Goal: Task Accomplishment & Management: Manage account settings

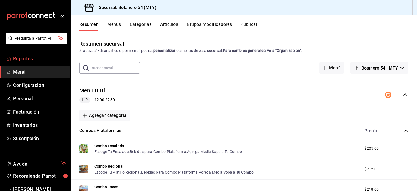
click at [25, 59] on span "Reportes" at bounding box center [39, 58] width 53 height 7
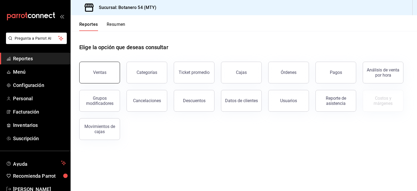
click at [95, 72] on div "Ventas" at bounding box center [99, 72] width 13 height 5
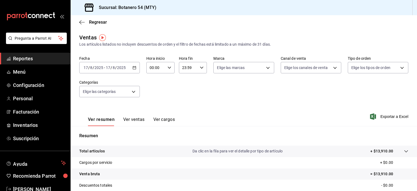
click at [135, 67] on icon "button" at bounding box center [135, 68] width 4 height 4
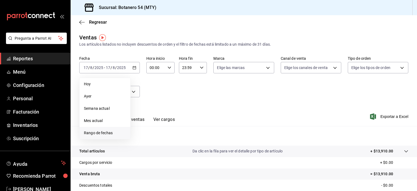
click at [98, 132] on span "Rango de fechas" at bounding box center [105, 133] width 42 height 6
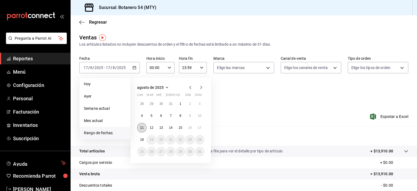
click at [142, 128] on abbr "11" at bounding box center [142, 128] width 4 height 4
click at [200, 126] on abbr "17" at bounding box center [200, 128] width 4 height 4
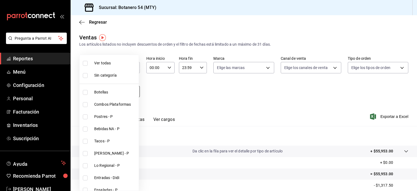
click at [130, 91] on body "Pregunta a Parrot AI Reportes Menú Configuración Personal Facturación Inventari…" at bounding box center [208, 95] width 417 height 191
click at [86, 63] on input "checkbox" at bounding box center [85, 63] width 5 height 5
checkbox input "true"
type input "91eebea4-4a99-491e-8e81-89d3fefdab82,b5676ef6-3d4a-4a05-be69-58a127acccf1,e615b…"
checkbox input "true"
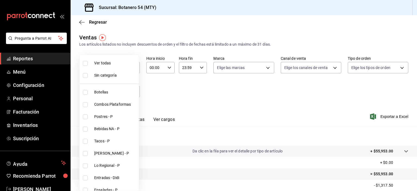
checkbox input "true"
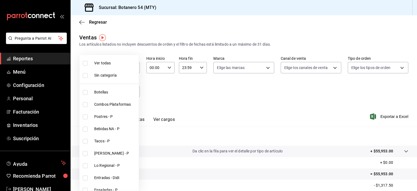
checkbox input "true"
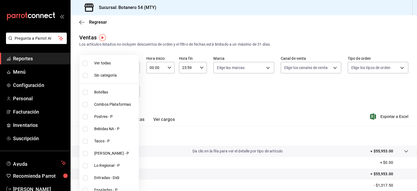
checkbox input "true"
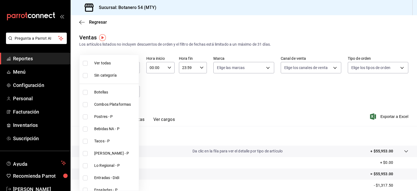
checkbox input "true"
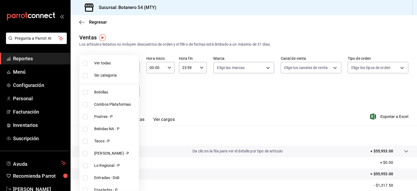
checkbox input "true"
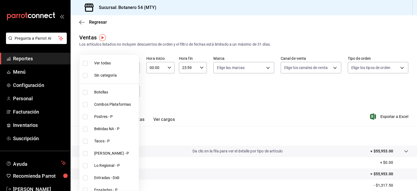
checkbox input "true"
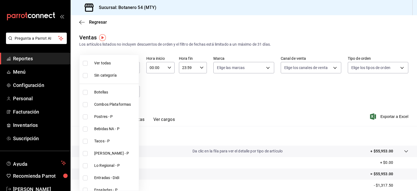
checkbox input "true"
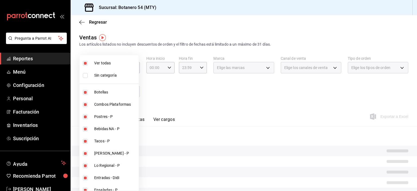
click at [84, 76] on input "checkbox" at bounding box center [85, 75] width 5 height 5
checkbox input "true"
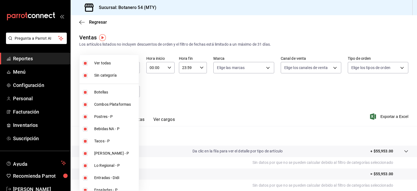
click at [188, 96] on div at bounding box center [208, 95] width 417 height 191
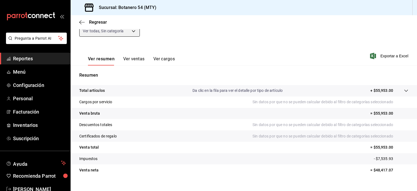
scroll to position [65, 0]
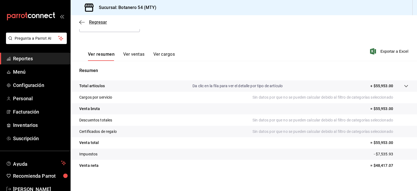
click at [79, 21] on icon "button" at bounding box center [81, 22] width 5 height 5
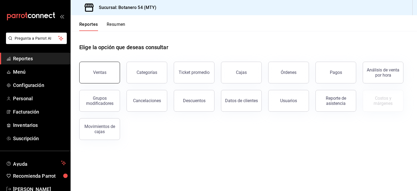
click at [102, 71] on div "Ventas" at bounding box center [99, 72] width 13 height 5
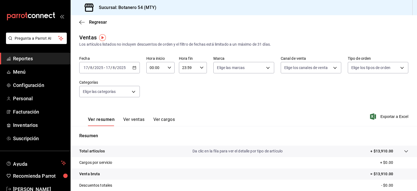
click at [135, 68] on \(Stroke\) "button" at bounding box center [134, 67] width 3 height 3
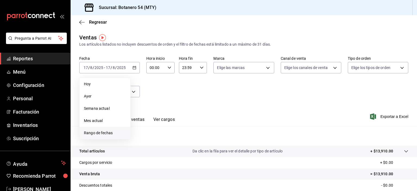
click at [98, 133] on span "Rango de fechas" at bounding box center [105, 133] width 42 height 6
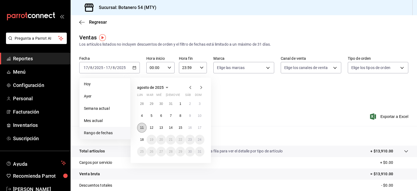
click at [142, 128] on abbr "11" at bounding box center [142, 128] width 4 height 4
click at [200, 128] on abbr "17" at bounding box center [200, 128] width 4 height 4
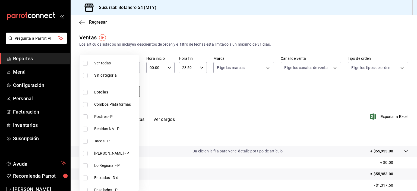
click at [134, 92] on body "Pregunta a Parrot AI Reportes Menú Configuración Personal Facturación Inventari…" at bounding box center [208, 95] width 417 height 191
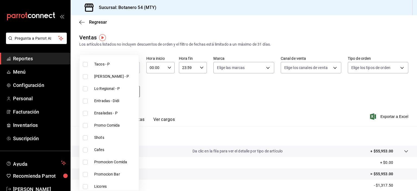
scroll to position [77, 0]
click at [87, 100] on input "checkbox" at bounding box center [85, 100] width 5 height 5
checkbox input "true"
type input "80eb1748-4a9b-4e0e-b1a5-1e1e857622b3"
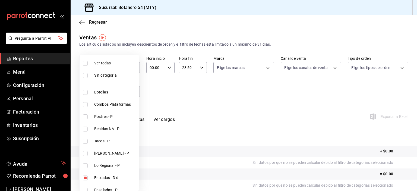
click at [87, 76] on input "checkbox" at bounding box center [85, 75] width 5 height 5
click at [87, 77] on input "checkbox" at bounding box center [85, 75] width 5 height 5
checkbox input "false"
click at [86, 61] on input "checkbox" at bounding box center [85, 63] width 5 height 5
checkbox input "true"
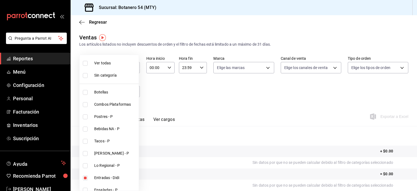
type input "91eebea4-4a99-491e-8e81-89d3fefdab82,b5676ef6-3d4a-4a05-be69-58a127acccf1,e615b…"
checkbox input "true"
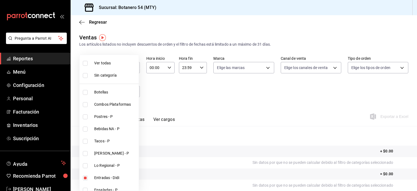
checkbox input "true"
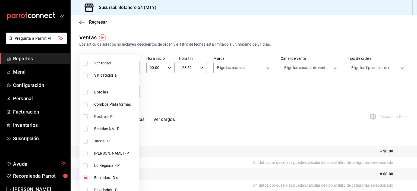
checkbox input "true"
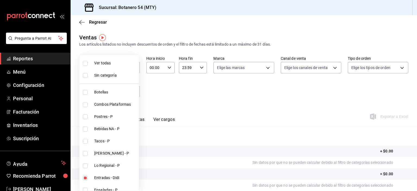
checkbox input "true"
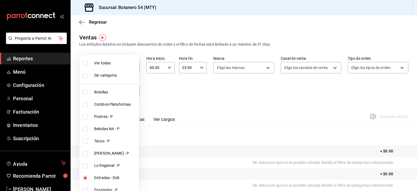
checkbox input "true"
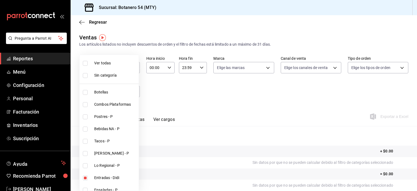
checkbox input "true"
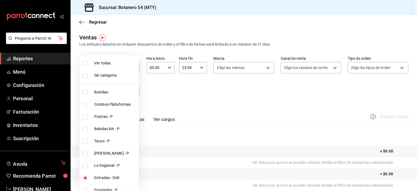
checkbox input "true"
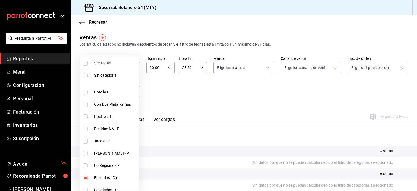
checkbox input "true"
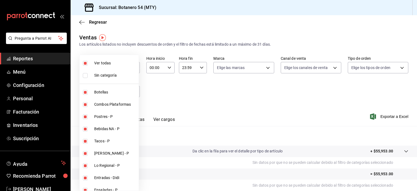
click at [84, 62] on input "checkbox" at bounding box center [85, 63] width 5 height 5
checkbox input "false"
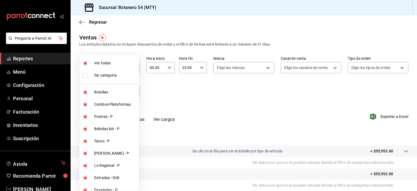
checkbox input "false"
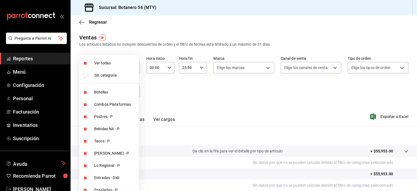
checkbox input "false"
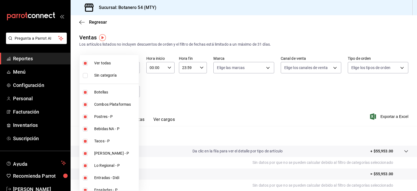
checkbox input "false"
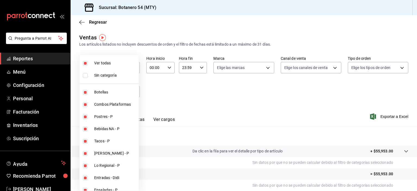
checkbox input "false"
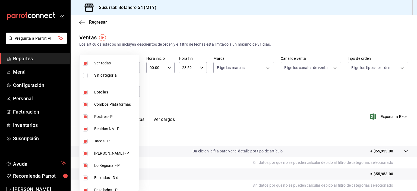
checkbox input "false"
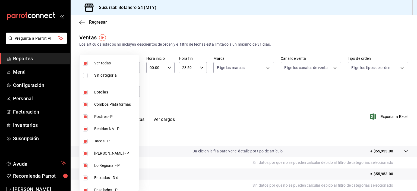
checkbox input "false"
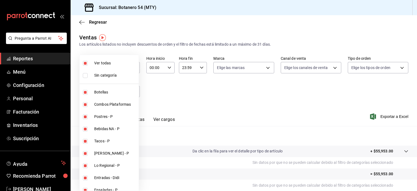
checkbox input "false"
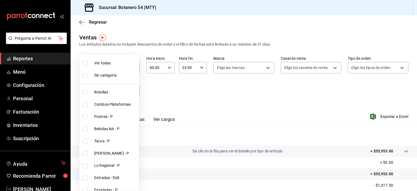
click at [86, 77] on input "checkbox" at bounding box center [85, 75] width 5 height 5
checkbox input "true"
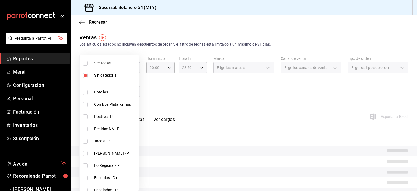
click at [85, 63] on input "checkbox" at bounding box center [85, 63] width 5 height 5
checkbox input "true"
type input "91eebea4-4a99-491e-8e81-89d3fefdab82,b5676ef6-3d4a-4a05-be69-58a127acccf1,e615b…"
checkbox input "true"
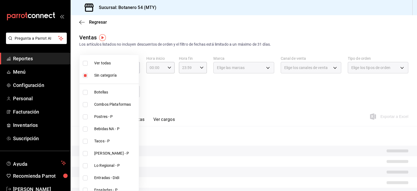
checkbox input "true"
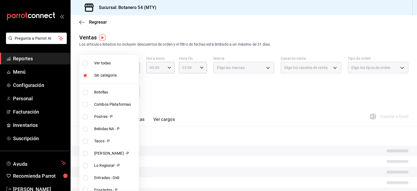
checkbox input "true"
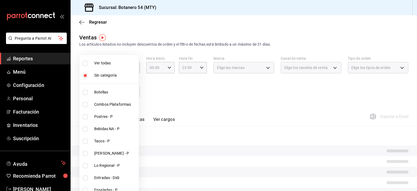
checkbox input "true"
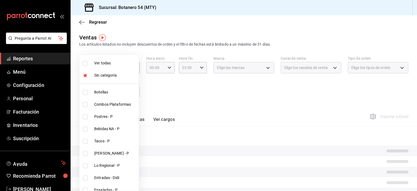
checkbox input "true"
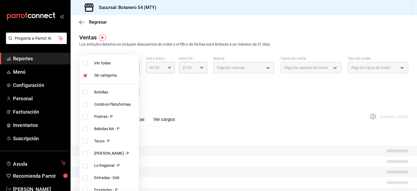
checkbox input "true"
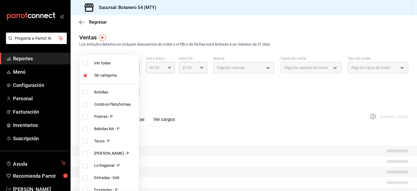
checkbox input "true"
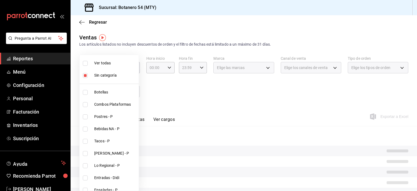
checkbox input "true"
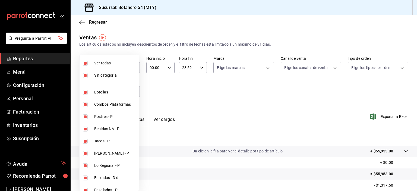
click at [86, 76] on input "checkbox" at bounding box center [85, 75] width 5 height 5
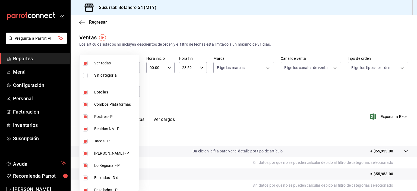
click at [86, 74] on input "checkbox" at bounding box center [85, 75] width 5 height 5
checkbox input "true"
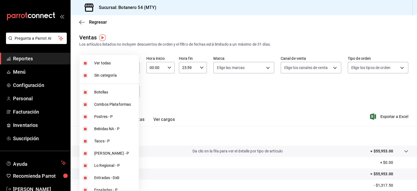
click at [87, 63] on input "checkbox" at bounding box center [85, 63] width 5 height 5
checkbox input "false"
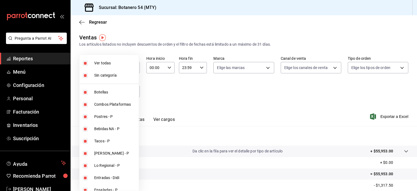
checkbox input "false"
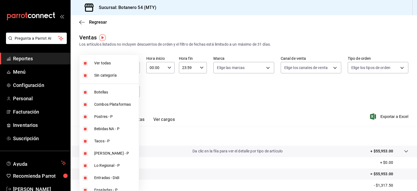
checkbox input "false"
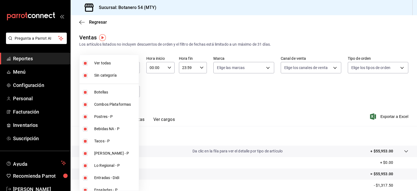
checkbox input "false"
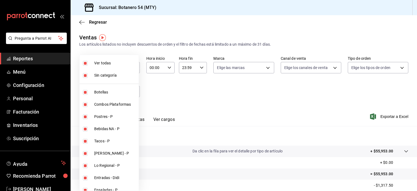
checkbox input "false"
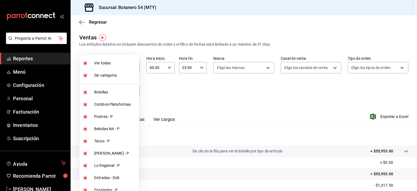
checkbox input "false"
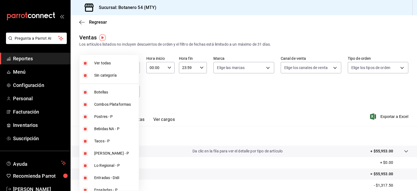
checkbox input "false"
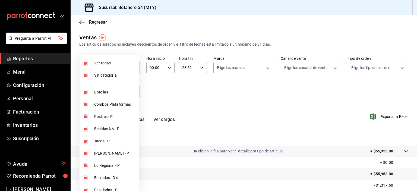
checkbox input "false"
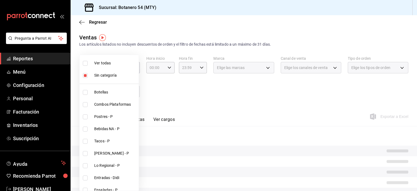
click at [88, 84] on hr at bounding box center [109, 84] width 59 height 0
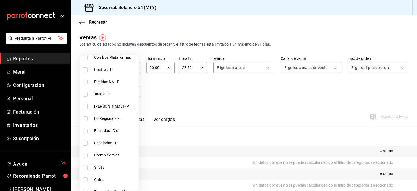
scroll to position [45, 0]
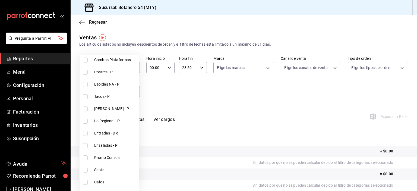
click at [87, 133] on input "checkbox" at bounding box center [85, 133] width 5 height 5
checkbox input "true"
type input "80eb1748-4a9b-4e0e-b1a5-1e1e857622b3"
click at [268, 68] on div at bounding box center [208, 95] width 417 height 191
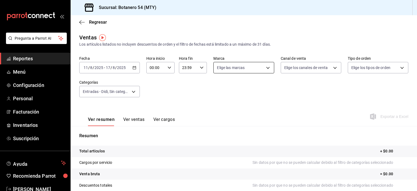
click at [267, 70] on body "Pregunta a Parrot AI Reportes Menú Configuración Personal Facturación Inventari…" at bounding box center [208, 95] width 417 height 191
click at [219, 107] on input "checkbox" at bounding box center [217, 107] width 5 height 5
checkbox input "true"
type input "d563b5a3-9402-4110-9b0e-9babda809fc2"
checkbox input "true"
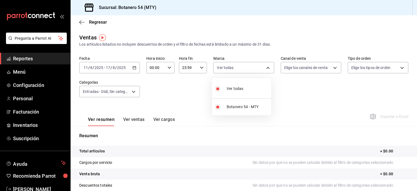
click at [329, 70] on div at bounding box center [208, 95] width 417 height 191
click at [333, 68] on body "Pregunta a Parrot AI Reportes Menú Configuración Personal Facturación Inventari…" at bounding box center [208, 95] width 417 height 191
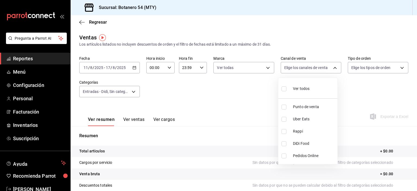
click at [283, 121] on input "checkbox" at bounding box center [284, 119] width 5 height 5
click at [286, 133] on input "checkbox" at bounding box center [284, 131] width 5 height 5
click at [286, 145] on input "checkbox" at bounding box center [284, 143] width 5 height 5
click at [285, 133] on input "checkbox" at bounding box center [284, 131] width 5 height 5
click at [285, 119] on input "checkbox" at bounding box center [284, 119] width 5 height 5
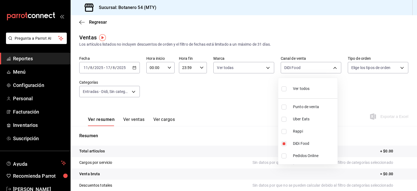
click at [286, 156] on input "checkbox" at bounding box center [284, 155] width 5 height 5
click at [284, 157] on input "checkbox" at bounding box center [284, 155] width 5 height 5
click at [398, 71] on div at bounding box center [208, 95] width 417 height 191
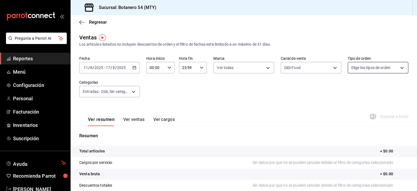
click at [395, 67] on body "Pregunta a Parrot AI Reportes Menú Configuración Personal Facturación Inventari…" at bounding box center [208, 95] width 417 height 191
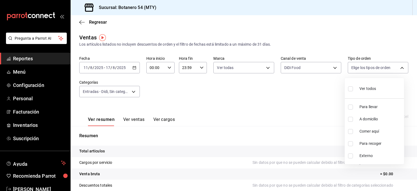
click at [350, 145] on input "checkbox" at bounding box center [350, 143] width 5 height 5
click at [352, 108] on input "checkbox" at bounding box center [350, 107] width 5 height 5
click at [351, 121] on input "checkbox" at bounding box center [350, 119] width 5 height 5
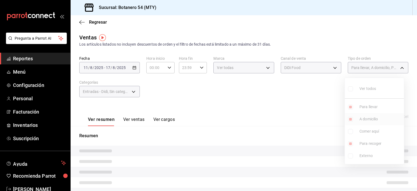
click at [352, 120] on input "checkbox" at bounding box center [350, 119] width 5 height 5
click at [352, 110] on li "Para llevar" at bounding box center [374, 107] width 59 height 12
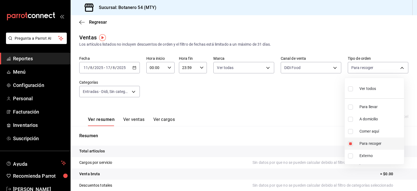
click at [351, 144] on input "checkbox" at bounding box center [350, 143] width 5 height 5
click at [331, 119] on div at bounding box center [208, 95] width 417 height 191
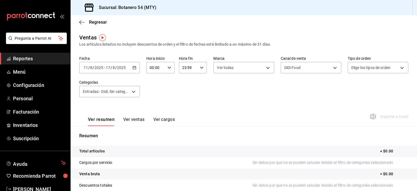
click at [136, 121] on button "Ver ventas" at bounding box center [133, 121] width 21 height 9
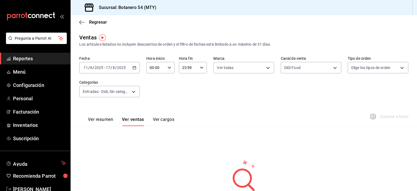
click at [165, 123] on button "Ver cargos" at bounding box center [164, 121] width 22 height 9
click at [101, 122] on button "Ver resumen" at bounding box center [100, 121] width 25 height 9
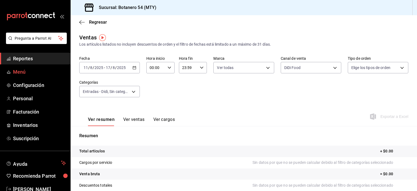
click at [28, 72] on span "Menú" at bounding box center [39, 71] width 53 height 7
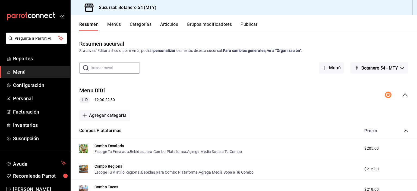
click at [399, 99] on div "Menu DiDi L-D 12:00 - 22:30" at bounding box center [244, 94] width 346 height 25
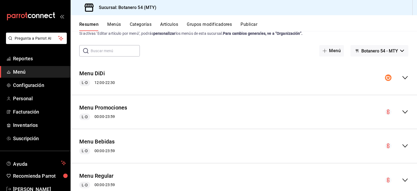
scroll to position [34, 0]
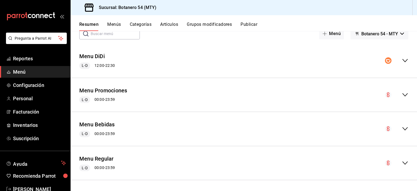
click at [402, 97] on icon "collapse-menu-row" at bounding box center [405, 95] width 7 height 7
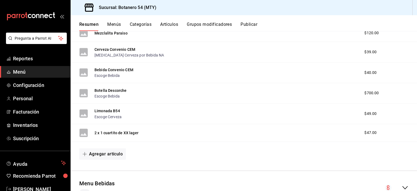
scroll to position [312, 0]
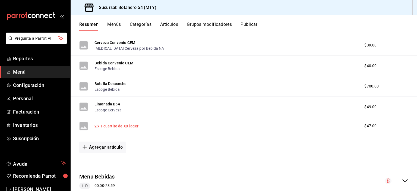
click at [132, 128] on button "2 x 1 cuartito de XX lager" at bounding box center [116, 125] width 44 height 5
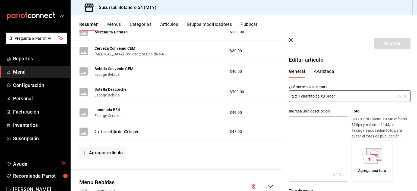
click at [327, 75] on button "Avanzada" at bounding box center [324, 73] width 20 height 9
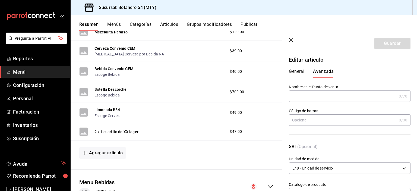
click at [300, 74] on button "General" at bounding box center [296, 73] width 15 height 9
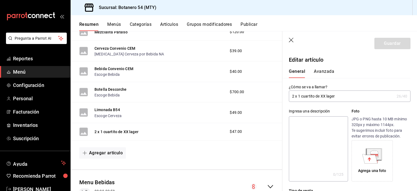
click at [80, 137] on div "2 x 1 cuartito de XX lager $47.00" at bounding box center [177, 132] width 212 height 18
click at [116, 133] on button "2 x 1 cuartito de XX lager" at bounding box center [116, 131] width 44 height 5
click at [324, 72] on button "Avanzada" at bounding box center [324, 73] width 20 height 9
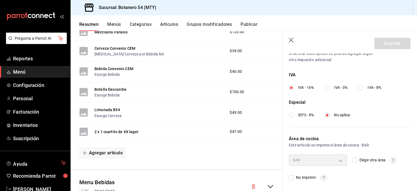
scroll to position [192, 0]
click at [339, 162] on div "BAR" at bounding box center [318, 159] width 58 height 11
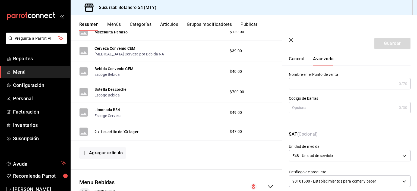
scroll to position [0, 0]
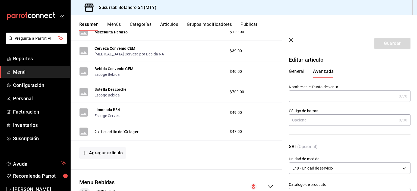
click at [300, 73] on button "General" at bounding box center [296, 73] width 15 height 9
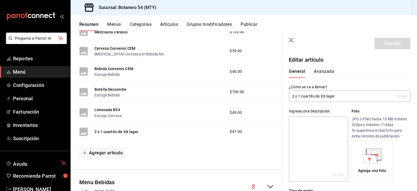
click at [342, 97] on input "2 x 1 cuartito de XX lager" at bounding box center [342, 96] width 106 height 11
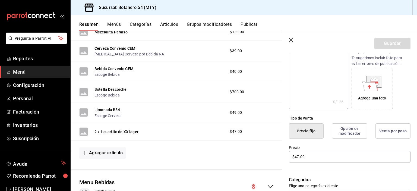
scroll to position [88, 0]
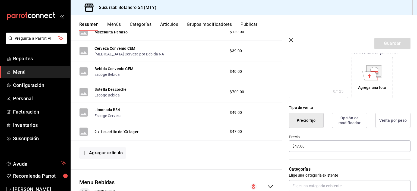
click at [376, 116] on button "Venta por peso" at bounding box center [393, 120] width 35 height 15
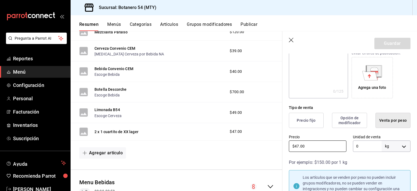
click at [311, 147] on input "$47.00" at bounding box center [318, 145] width 58 height 11
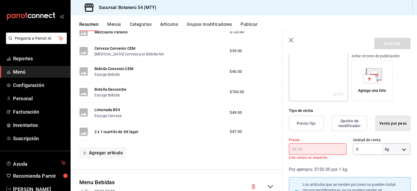
scroll to position [0, 0]
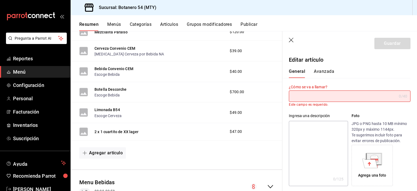
click at [292, 42] on icon "button" at bounding box center [291, 40] width 5 height 5
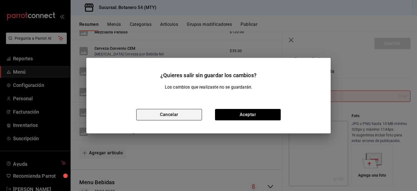
click at [179, 116] on button "Cancelar" at bounding box center [169, 114] width 66 height 11
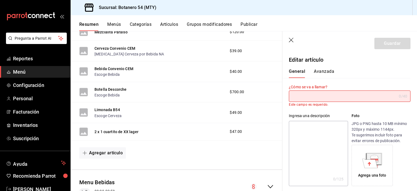
click at [291, 42] on icon "button" at bounding box center [291, 40] width 5 height 5
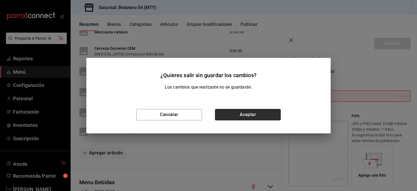
click at [252, 118] on button "Aceptar" at bounding box center [248, 114] width 66 height 11
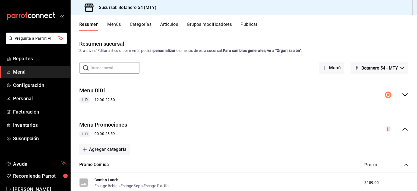
click at [402, 131] on icon "collapse-menu-row" at bounding box center [405, 129] width 7 height 7
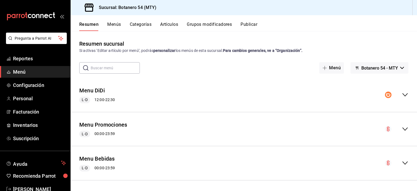
click at [402, 128] on icon "collapse-menu-row" at bounding box center [404, 128] width 5 height 3
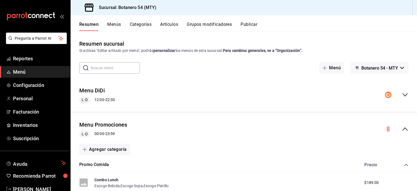
click at [387, 131] on icon "collapse-menu-row" at bounding box center [388, 129] width 3 height 5
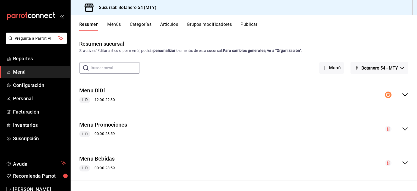
click at [386, 131] on circle "collapse-menu-row" at bounding box center [388, 129] width 7 height 7
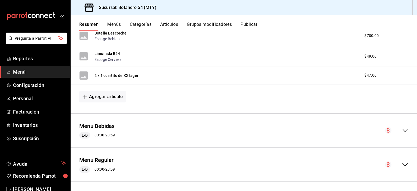
scroll to position [364, 0]
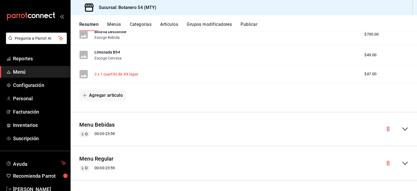
click at [128, 75] on button "2 x 1 cuartito de XX lager" at bounding box center [116, 73] width 44 height 5
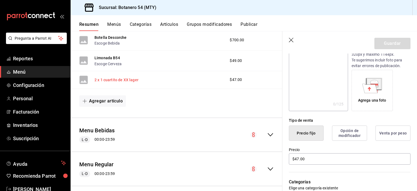
scroll to position [71, 0]
click at [344, 134] on button "Opción de modificador" at bounding box center [349, 132] width 35 height 15
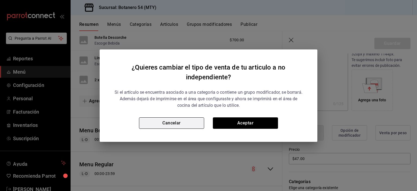
click at [183, 121] on button "Cancelar" at bounding box center [171, 122] width 65 height 11
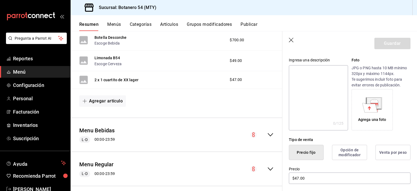
scroll to position [0, 0]
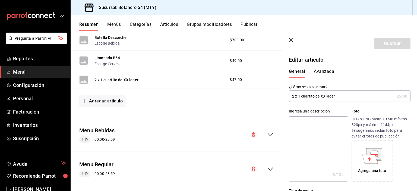
click at [291, 40] on icon "button" at bounding box center [291, 40] width 5 height 5
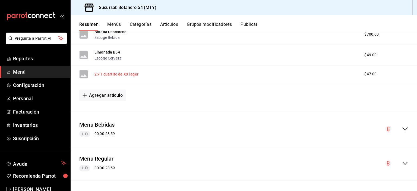
click at [137, 75] on button "2 x 1 cuartito de XX lager" at bounding box center [116, 73] width 44 height 5
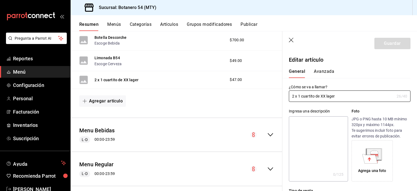
click at [322, 75] on button "Avanzada" at bounding box center [324, 73] width 20 height 9
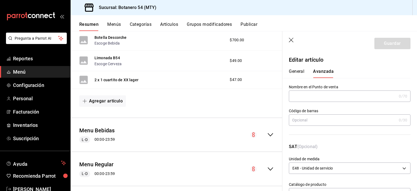
click at [299, 74] on button "General" at bounding box center [296, 73] width 15 height 9
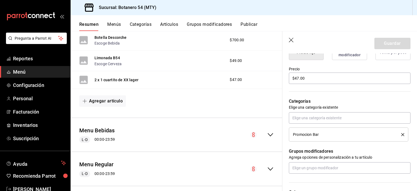
scroll to position [152, 0]
click at [401, 134] on icon "delete" at bounding box center [402, 133] width 3 height 3
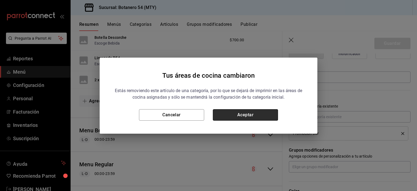
click at [247, 116] on button "Aceptar" at bounding box center [245, 114] width 65 height 11
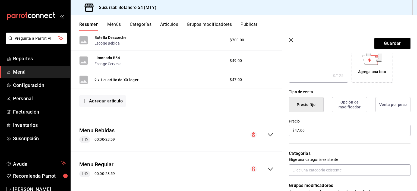
scroll to position [98, 0]
click at [393, 46] on button "Guardar" at bounding box center [392, 43] width 36 height 11
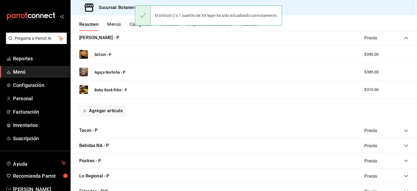
scroll to position [349, 0]
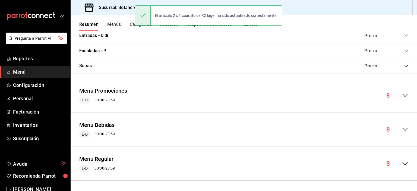
click at [402, 97] on icon "collapse-menu-row" at bounding box center [405, 95] width 7 height 7
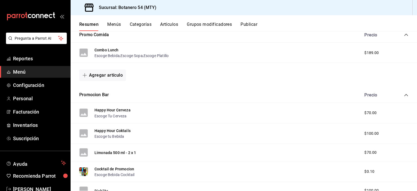
scroll to position [445, 0]
click at [139, 114] on div "Happy Hour Cerveza Escoge Tu Cerveza $70.00" at bounding box center [244, 113] width 346 height 21
click at [116, 114] on button "Escoge Tu Cerveza" at bounding box center [110, 116] width 32 height 5
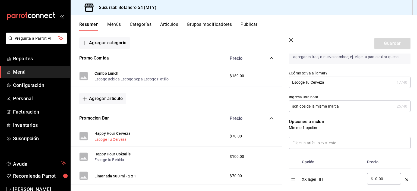
scroll to position [76, 0]
click at [292, 41] on icon "button" at bounding box center [291, 40] width 5 height 5
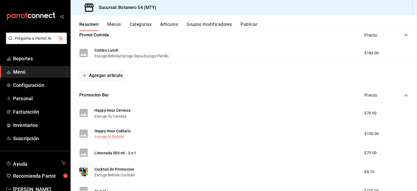
click at [119, 134] on button "Escoge tu Bebida" at bounding box center [109, 136] width 30 height 5
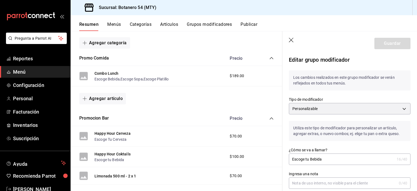
click at [291, 42] on icon "button" at bounding box center [291, 40] width 5 height 5
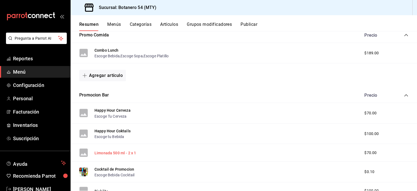
click at [119, 154] on button "Limonada 500 ml - 2 x 1" at bounding box center [115, 152] width 42 height 5
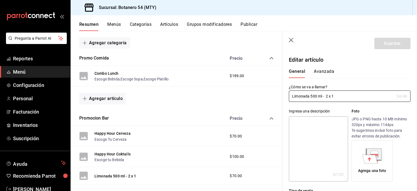
click at [291, 39] on icon "button" at bounding box center [291, 40] width 5 height 5
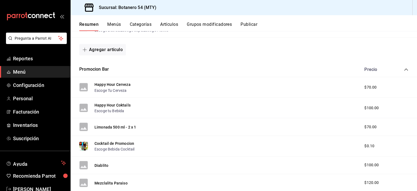
scroll to position [471, 0]
click at [404, 69] on icon "collapse-category-row" at bounding box center [406, 70] width 4 height 4
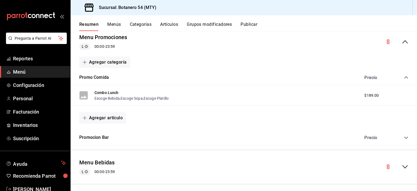
scroll to position [402, 0]
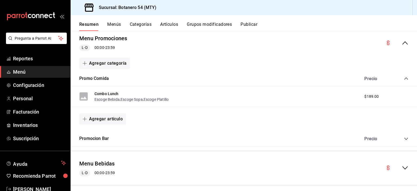
click at [404, 138] on icon "collapse-category-row" at bounding box center [406, 139] width 4 height 4
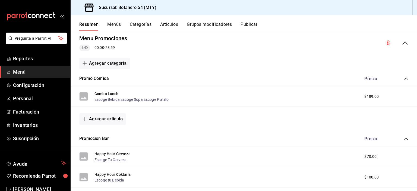
click at [404, 138] on icon "collapse-category-row" at bounding box center [406, 139] width 4 height 4
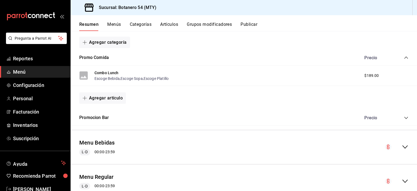
scroll to position [430, 0]
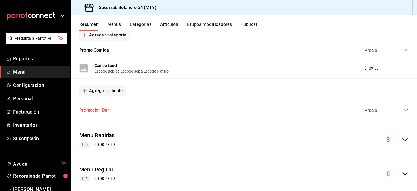
click at [102, 110] on button "Promocion Bar" at bounding box center [94, 110] width 30 height 6
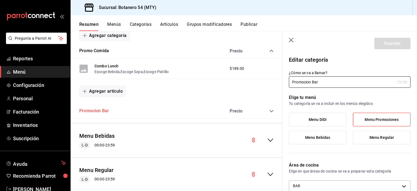
scroll to position [464, 0]
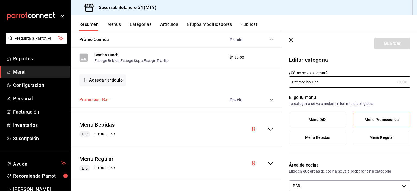
click at [103, 101] on button "Promocion Bar" at bounding box center [94, 100] width 30 height 6
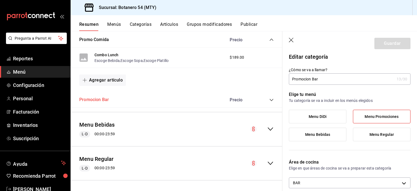
scroll to position [0, 0]
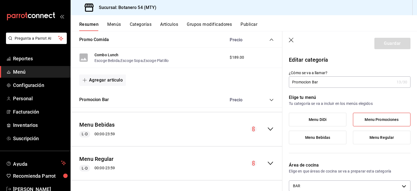
click at [292, 42] on icon "button" at bounding box center [291, 40] width 5 height 5
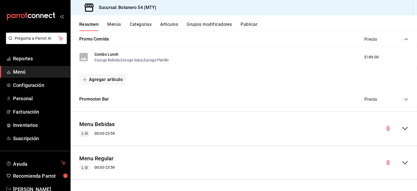
scroll to position [440, 0]
click at [402, 131] on icon "collapse-menu-row" at bounding box center [405, 129] width 7 height 7
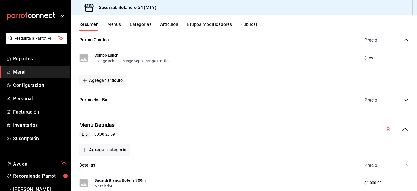
click at [402, 131] on icon "collapse-menu-row" at bounding box center [405, 129] width 7 height 7
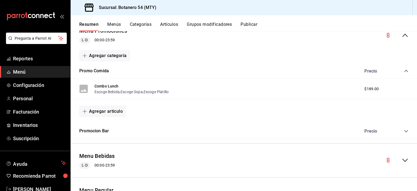
scroll to position [408, 0]
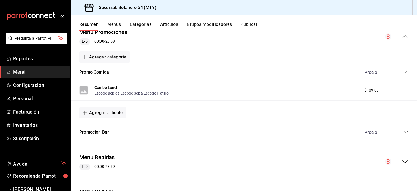
click at [404, 132] on icon "collapse-category-row" at bounding box center [406, 132] width 4 height 4
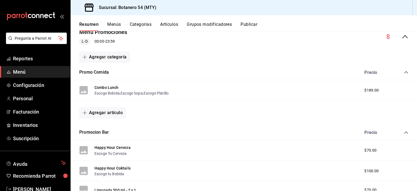
click at [404, 133] on icon "collapse-category-row" at bounding box center [406, 132] width 4 height 4
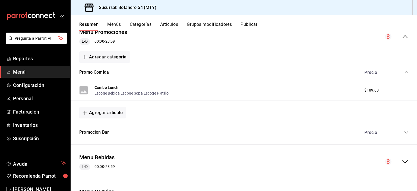
click at [404, 72] on icon "collapse-category-row" at bounding box center [406, 72] width 4 height 4
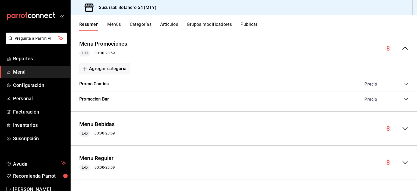
scroll to position [395, 0]
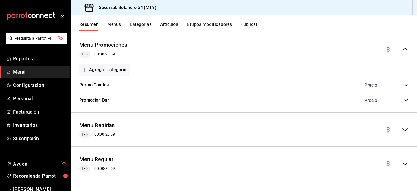
click at [86, 55] on span "L-D" at bounding box center [85, 54] width 10 height 6
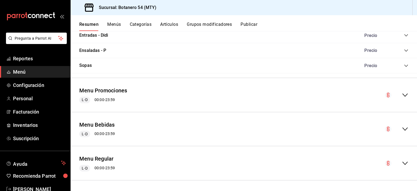
scroll to position [349, 0]
click at [112, 99] on div "L-D 00:00 - 23:59" at bounding box center [103, 100] width 48 height 7
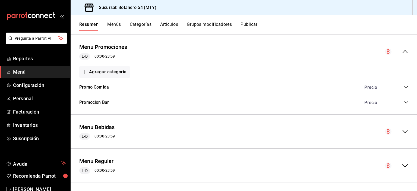
scroll to position [395, 0]
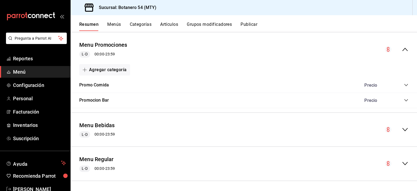
click at [86, 56] on span "L-D" at bounding box center [85, 54] width 10 height 6
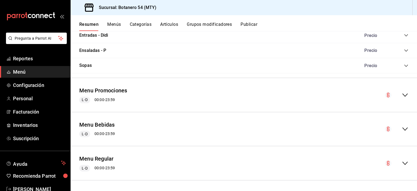
scroll to position [349, 0]
click at [106, 93] on button "Menu Promociones" at bounding box center [103, 91] width 48 height 8
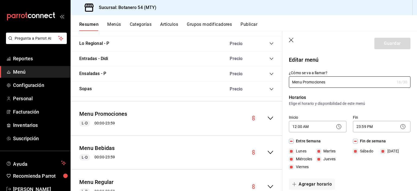
click at [291, 38] on icon "button" at bounding box center [291, 40] width 5 height 5
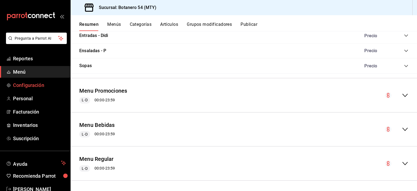
click at [39, 87] on span "Configuración" at bounding box center [39, 84] width 53 height 7
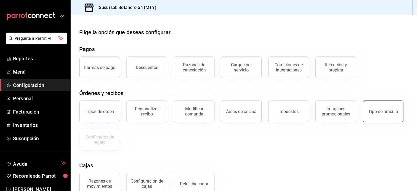
click at [380, 111] on div "Tipo de artículo" at bounding box center [383, 111] width 30 height 5
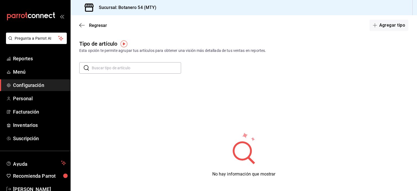
click at [30, 86] on span "Configuración" at bounding box center [39, 84] width 53 height 7
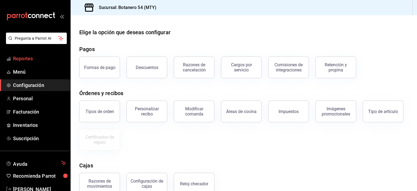
click at [27, 57] on span "Reportes" at bounding box center [39, 58] width 53 height 7
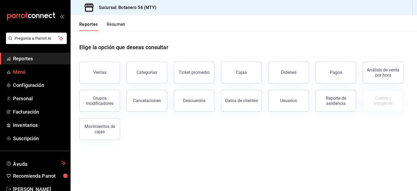
click at [27, 73] on span "Menú" at bounding box center [39, 71] width 53 height 7
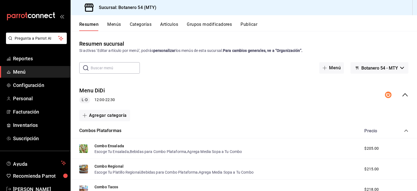
click at [402, 97] on icon "collapse-menu-row" at bounding box center [405, 95] width 7 height 7
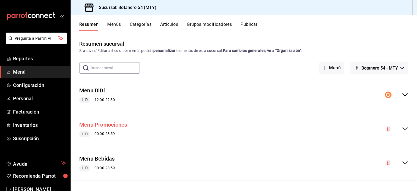
click at [90, 128] on button "Menu Promociones" at bounding box center [103, 125] width 48 height 8
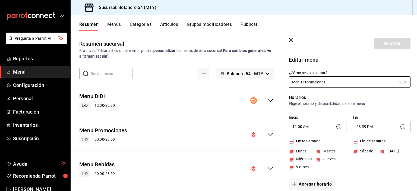
click at [290, 41] on icon "button" at bounding box center [291, 40] width 5 height 5
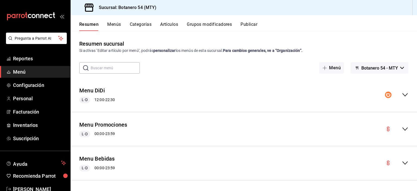
click at [390, 70] on span "Botanero 54 - MTY" at bounding box center [379, 67] width 37 height 5
click at [382, 83] on li "Botanero 54 - MTY" at bounding box center [375, 82] width 45 height 13
click at [327, 68] on button "Menú" at bounding box center [331, 67] width 25 height 11
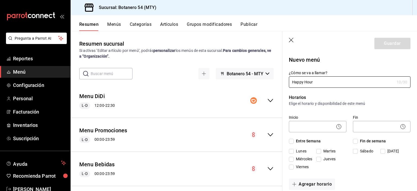
click at [337, 128] on circle at bounding box center [339, 126] width 5 height 5
click at [336, 128] on icon at bounding box center [339, 126] width 7 height 7
click at [305, 126] on body "Pregunta a Parrot AI Reportes Menú Configuración Personal Facturación Inventari…" at bounding box center [208, 95] width 417 height 191
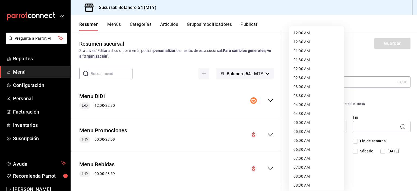
click at [306, 124] on li "05:00 AM" at bounding box center [316, 122] width 55 height 9
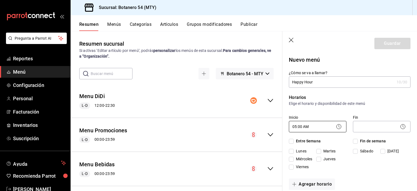
click at [312, 128] on body "Pregunta a Parrot AI Reportes Menú Configuración Personal Facturación Inventari…" at bounding box center [208, 95] width 417 height 191
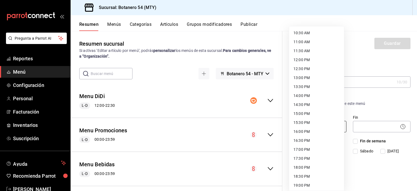
scroll to position [207, 0]
click at [302, 133] on li "17:00 PM" at bounding box center [316, 130] width 55 height 9
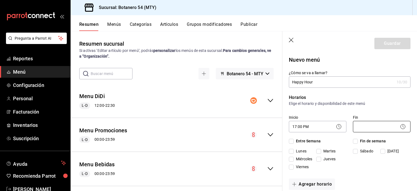
click at [378, 126] on body "Pregunta a Parrot AI Reportes Menú Configuración Personal Facturación Inventari…" at bounding box center [208, 95] width 417 height 191
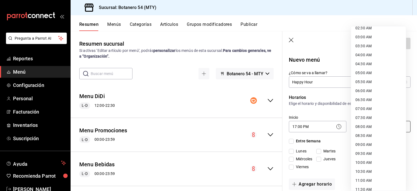
scroll to position [50, 0]
click at [363, 128] on li "08:00 AM" at bounding box center [378, 126] width 55 height 9
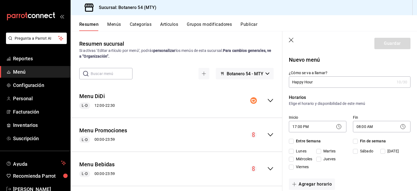
click at [293, 142] on input "Entre Semana" at bounding box center [291, 141] width 5 height 5
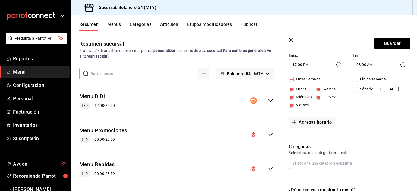
scroll to position [63, 0]
click at [311, 125] on button "Agregar horario" at bounding box center [312, 121] width 46 height 11
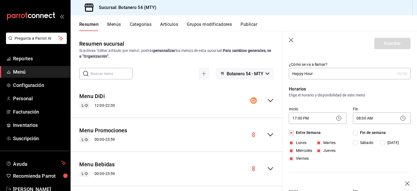
scroll to position [0, 0]
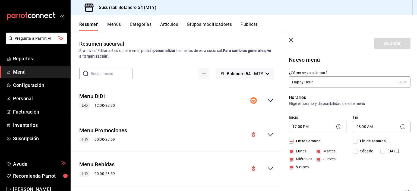
click at [324, 83] on input "Happy Hour" at bounding box center [342, 82] width 106 height 11
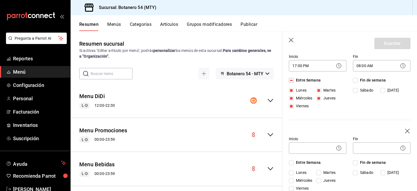
scroll to position [59, 0]
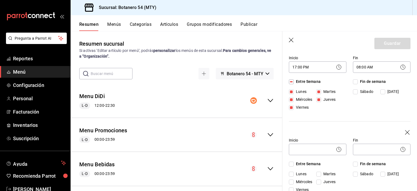
click at [405, 132] on icon "button" at bounding box center [407, 132] width 5 height 5
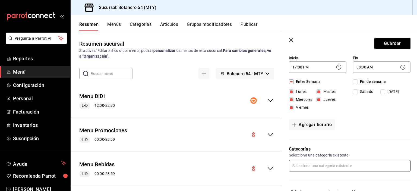
click at [358, 166] on input "text" at bounding box center [350, 165] width 122 height 11
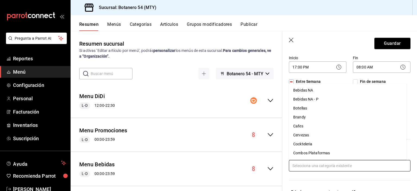
click at [307, 137] on li "Cervezas" at bounding box center [348, 134] width 118 height 9
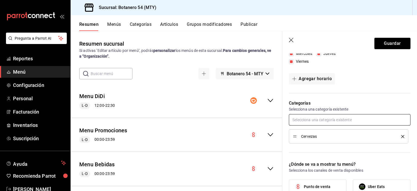
scroll to position [108, 0]
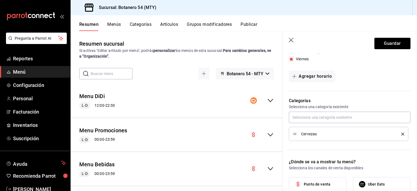
click at [301, 135] on div "Cervezas" at bounding box center [348, 134] width 111 height 6
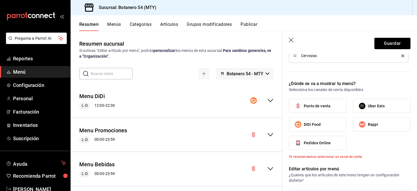
scroll to position [185, 0]
click at [316, 108] on span "Punto de venta" at bounding box center [317, 107] width 27 height 6
click at [304, 108] on input "Punto de venta" at bounding box center [297, 106] width 11 height 11
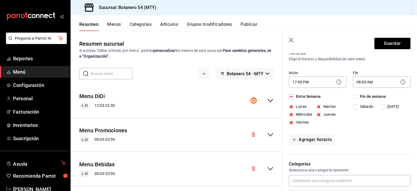
scroll to position [0, 0]
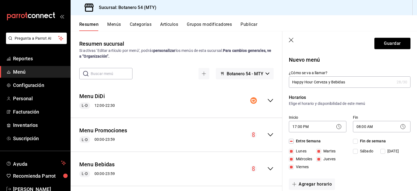
click at [348, 83] on input "Happy Hour Cerveza y Bebidas" at bounding box center [342, 82] width 106 height 11
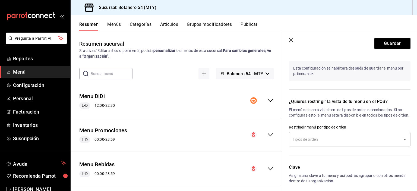
scroll to position [322, 0]
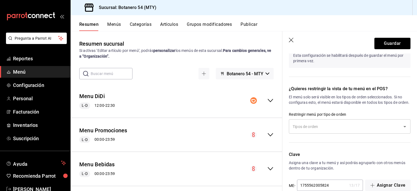
click at [402, 130] on icon "Open" at bounding box center [405, 126] width 7 height 7
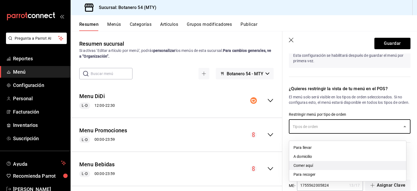
click at [316, 168] on li "Comer aquí" at bounding box center [347, 165] width 117 height 9
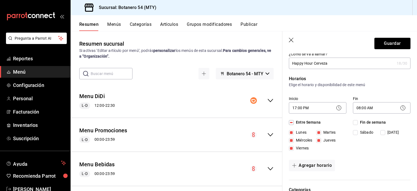
scroll to position [0, 0]
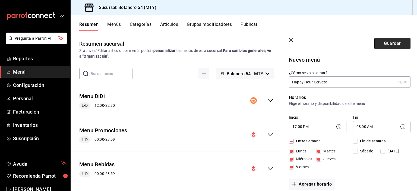
click at [391, 44] on button "Guardar" at bounding box center [392, 43] width 36 height 11
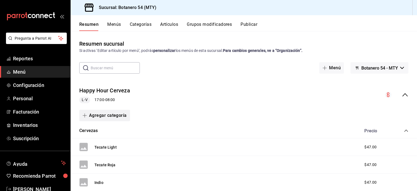
click at [105, 119] on button "Agregar categoría" at bounding box center [104, 115] width 51 height 11
click at [116, 117] on div at bounding box center [208, 95] width 417 height 191
click at [103, 117] on button "Agregar categoría" at bounding box center [104, 115] width 51 height 11
click at [109, 145] on li "Categoría nueva" at bounding box center [102, 143] width 46 height 13
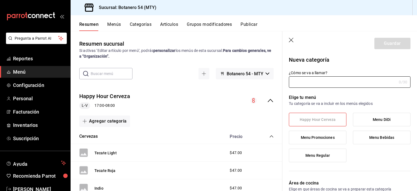
click at [326, 122] on span "Happy Hour Cerveza" at bounding box center [318, 119] width 36 height 5
click at [324, 82] on input "¿Cómo se va a llamar?" at bounding box center [343, 82] width 108 height 11
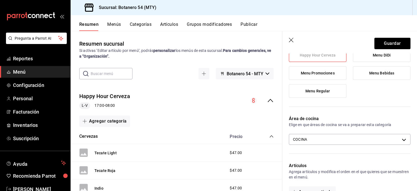
scroll to position [65, 0]
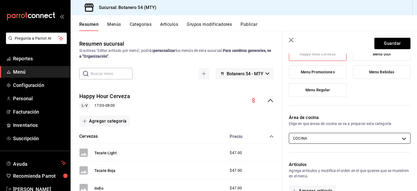
click at [399, 140] on body "Pregunta a Parrot AI Reportes Menú Configuración Personal Facturación Inventari…" at bounding box center [208, 95] width 417 height 191
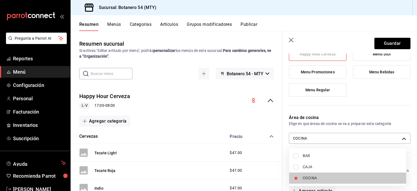
click at [314, 156] on span "BAR" at bounding box center [352, 156] width 99 height 6
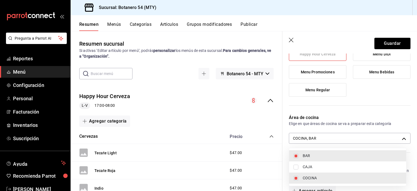
click at [334, 181] on li "COCINA" at bounding box center [347, 177] width 117 height 11
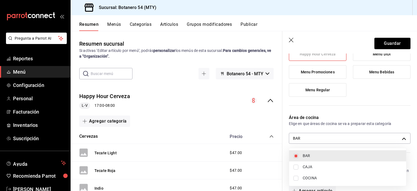
click at [401, 139] on div at bounding box center [208, 95] width 417 height 191
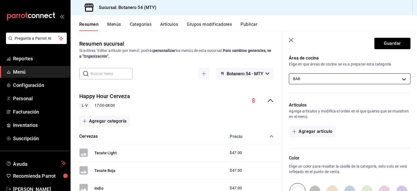
scroll to position [131, 0]
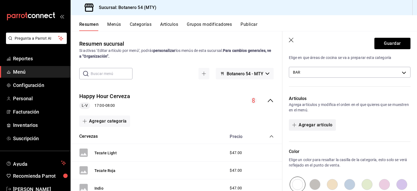
click at [317, 127] on button "Agregar artículo" at bounding box center [312, 124] width 47 height 11
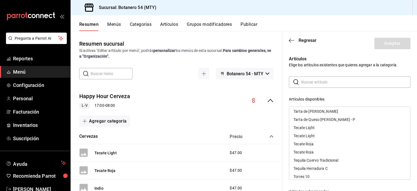
scroll to position [1728, 0]
click at [313, 138] on div "Tecate Light" at bounding box center [349, 136] width 121 height 8
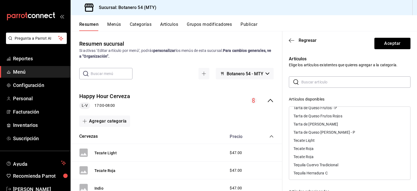
scroll to position [1734, 0]
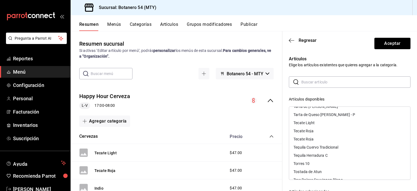
click at [310, 133] on div "Tecate Roja" at bounding box center [349, 131] width 121 height 8
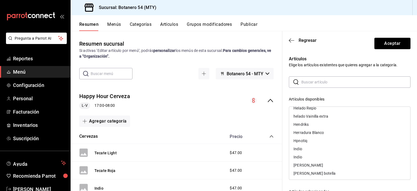
scroll to position [892, 0]
click at [300, 152] on div "Indio" at bounding box center [349, 150] width 121 height 8
click at [318, 150] on div "Carta Blanca Media" at bounding box center [311, 149] width 34 height 4
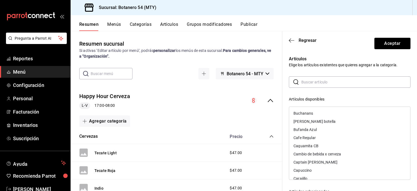
scroll to position [351, 0]
click at [314, 148] on div "Caguamita CB" at bounding box center [349, 145] width 121 height 8
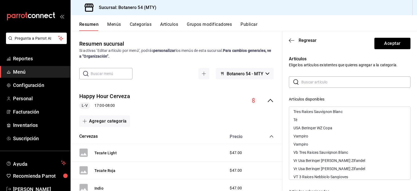
scroll to position [1856, 0]
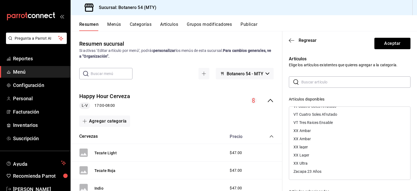
click at [304, 149] on div "XX lager" at bounding box center [349, 147] width 121 height 8
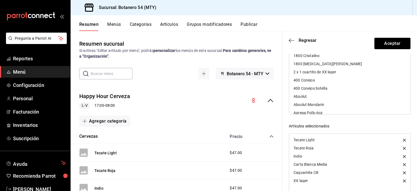
scroll to position [0, 0]
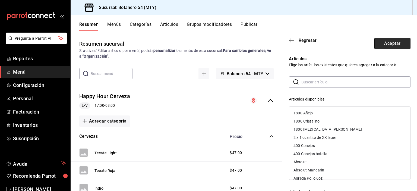
click at [393, 46] on button "Aceptar" at bounding box center [392, 43] width 36 height 11
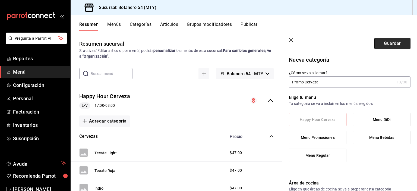
click at [394, 46] on button "Guardar" at bounding box center [392, 43] width 36 height 11
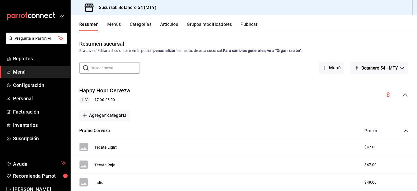
click at [87, 102] on span "L-V" at bounding box center [85, 100] width 10 height 6
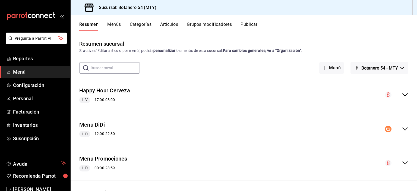
click at [89, 102] on span "L-V" at bounding box center [85, 100] width 10 height 6
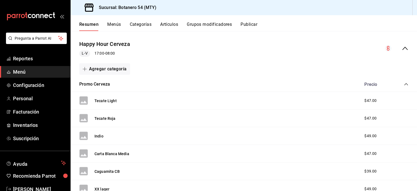
scroll to position [47, 0]
click at [109, 103] on button "Tecate Light" at bounding box center [105, 100] width 22 height 5
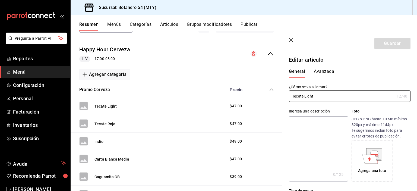
click at [321, 74] on button "Avanzada" at bounding box center [324, 73] width 20 height 9
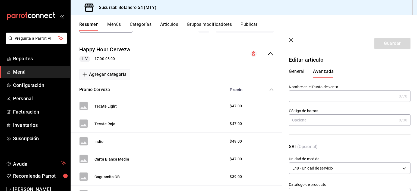
click at [301, 71] on button "General" at bounding box center [296, 73] width 15 height 9
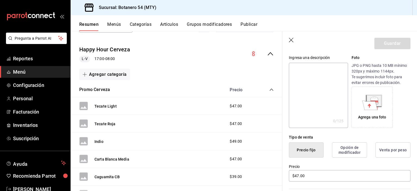
scroll to position [54, 0]
click at [350, 149] on button "Opción de modificador" at bounding box center [349, 149] width 35 height 15
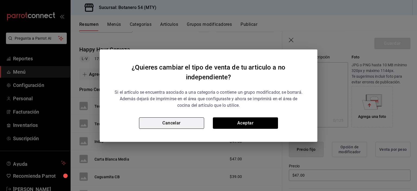
click at [179, 124] on button "Cancelar" at bounding box center [171, 122] width 65 height 11
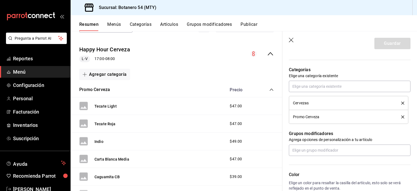
scroll to position [199, 0]
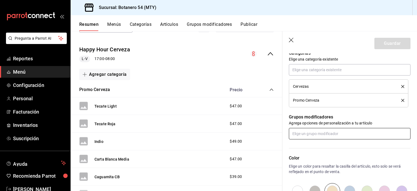
click at [346, 135] on input "text" at bounding box center [350, 133] width 122 height 11
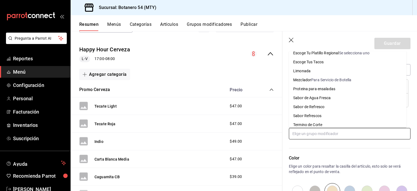
scroll to position [113, 0]
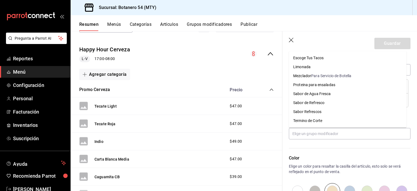
click at [370, 160] on p "Color" at bounding box center [350, 158] width 122 height 7
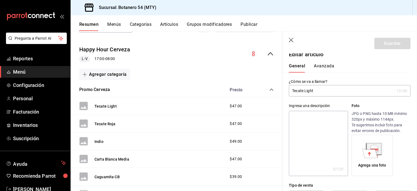
scroll to position [0, 0]
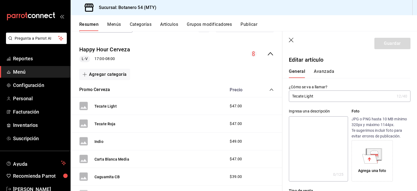
click at [324, 95] on input "Tecate Light" at bounding box center [342, 96] width 106 height 11
click at [292, 96] on input "Tecate Light" at bounding box center [342, 96] width 106 height 11
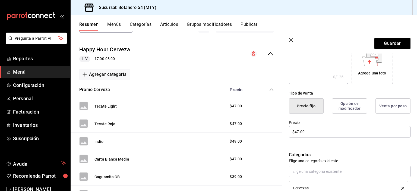
scroll to position [102, 0]
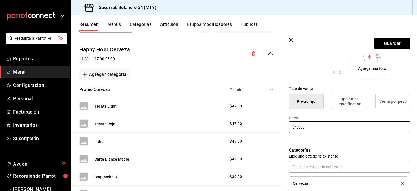
click at [308, 127] on input "$47.00" at bounding box center [350, 126] width 122 height 11
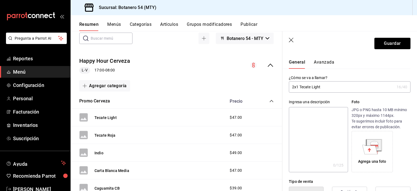
scroll to position [0, 0]
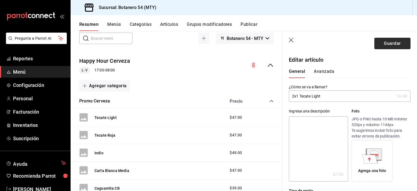
click at [392, 43] on button "Guardar" at bounding box center [392, 43] width 36 height 11
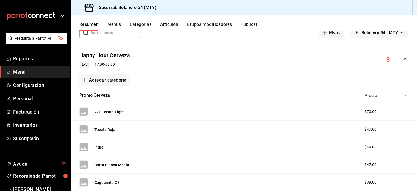
click at [107, 65] on div "L-V 17:00 - 08:00" at bounding box center [104, 64] width 51 height 7
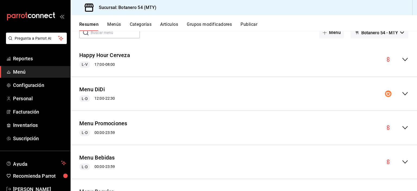
click at [94, 65] on div "L-V 17:00 - 08:00" at bounding box center [104, 64] width 51 height 7
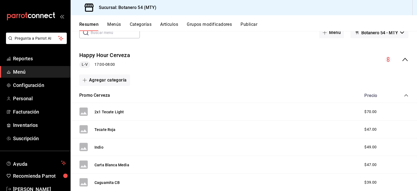
click at [86, 64] on span "L-V" at bounding box center [85, 65] width 10 height 6
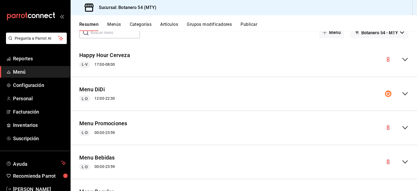
click at [105, 65] on div "L-V 17:00 - 08:00" at bounding box center [104, 64] width 51 height 7
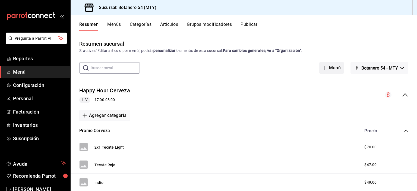
click at [329, 69] on button "Menú" at bounding box center [331, 67] width 25 height 11
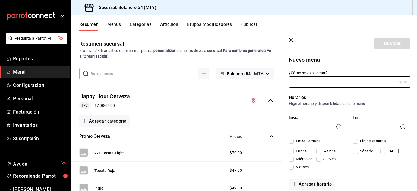
click at [102, 106] on div "L-V 17:00 - 08:00" at bounding box center [104, 105] width 51 height 7
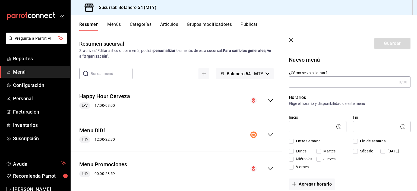
click at [85, 109] on div "Happy Hour Cerveza L-V 17:00 - 08:00" at bounding box center [177, 100] width 212 height 25
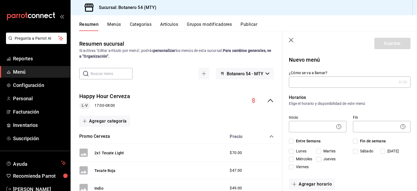
click at [84, 106] on span "L-V" at bounding box center [85, 106] width 10 height 6
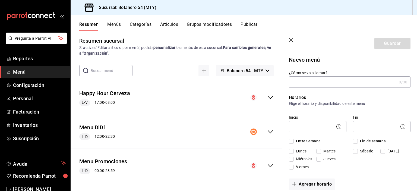
scroll to position [3, 0]
click at [84, 103] on span "L-V" at bounding box center [85, 103] width 10 height 6
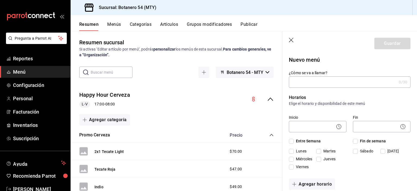
scroll to position [0, 0]
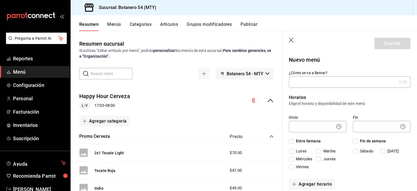
click at [266, 104] on div "Happy Hour Cerveza L-V 17:00 - 08:00" at bounding box center [177, 100] width 212 height 25
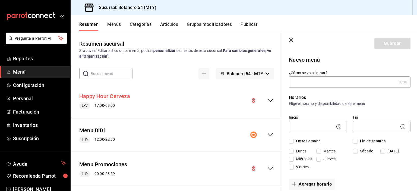
click at [112, 100] on button "Happy Hour Cerveza" at bounding box center [104, 96] width 51 height 8
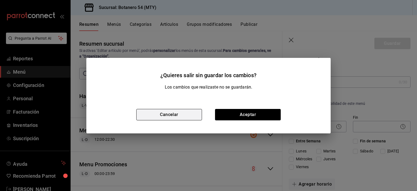
click at [190, 118] on button "Cancelar" at bounding box center [169, 114] width 66 height 11
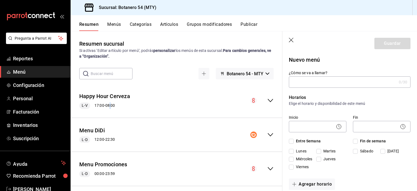
click at [140, 111] on div "Happy Hour Cerveza L-V 17:00 - 08:00" at bounding box center [177, 100] width 212 height 25
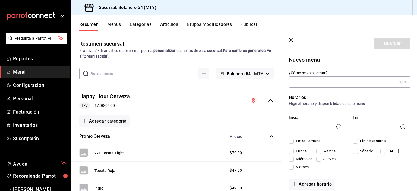
click at [115, 103] on div "L-V 17:00 - 08:00" at bounding box center [104, 105] width 51 height 7
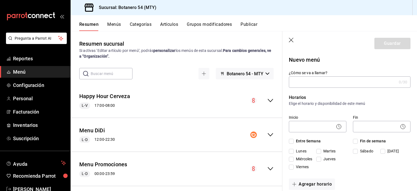
click at [104, 105] on div "L-V 17:00 - 08:00" at bounding box center [104, 105] width 51 height 7
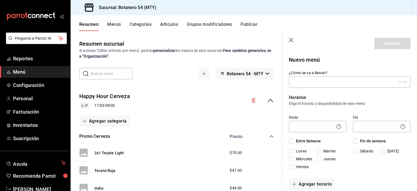
click at [88, 106] on span "L-V" at bounding box center [85, 106] width 10 height 6
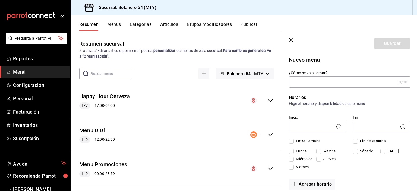
click at [111, 109] on div "L-V 17:00 - 08:00" at bounding box center [104, 105] width 51 height 7
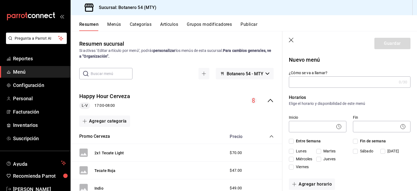
click at [268, 105] on div "Happy Hour Cerveza L-V 17:00 - 08:00" at bounding box center [177, 100] width 212 height 25
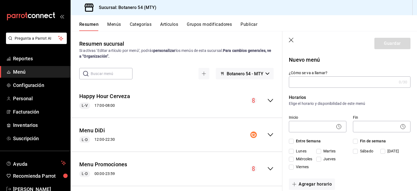
click at [267, 102] on icon "collapse-menu-row" at bounding box center [270, 100] width 7 height 7
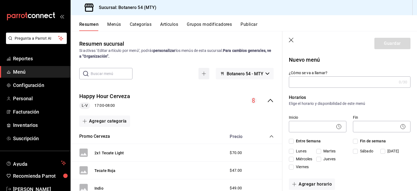
click at [201, 77] on button "button" at bounding box center [203, 73] width 11 height 11
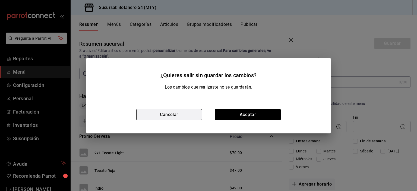
click at [184, 116] on button "Cancelar" at bounding box center [169, 114] width 66 height 11
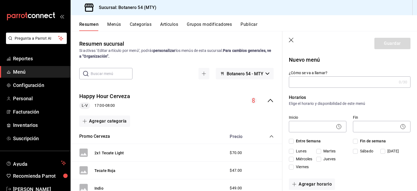
click at [257, 76] on button "Botanero 54 - MTY" at bounding box center [245, 73] width 58 height 11
click at [257, 77] on div at bounding box center [208, 95] width 417 height 191
click at [92, 108] on div "L-V 17:00 - 08:00" at bounding box center [104, 105] width 51 height 7
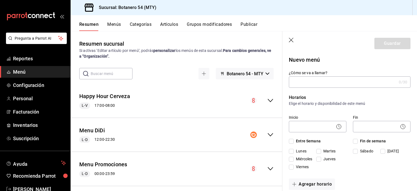
click at [106, 105] on div "L-V 17:00 - 08:00" at bounding box center [104, 105] width 51 height 7
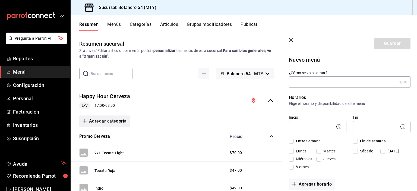
click at [114, 123] on button "Agregar categoría" at bounding box center [104, 120] width 51 height 11
click at [120, 123] on div at bounding box center [208, 95] width 417 height 191
click at [26, 71] on span "Menú" at bounding box center [39, 71] width 53 height 7
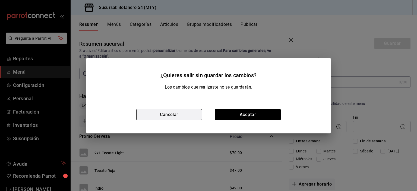
click at [171, 113] on button "Cancelar" at bounding box center [169, 114] width 66 height 11
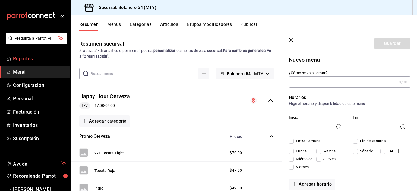
click at [29, 60] on span "Reportes" at bounding box center [39, 58] width 53 height 7
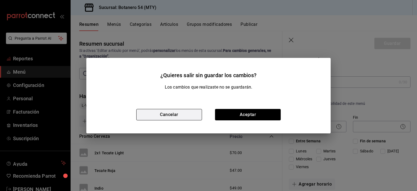
click at [185, 114] on button "Cancelar" at bounding box center [169, 114] width 66 height 11
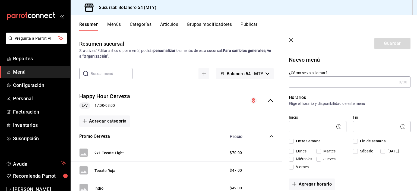
click at [291, 42] on icon "button" at bounding box center [291, 40] width 5 height 5
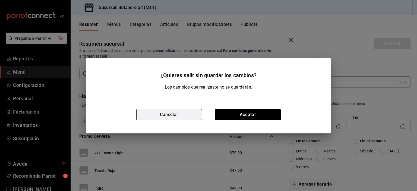
click at [192, 114] on button "Cancelar" at bounding box center [169, 114] width 66 height 11
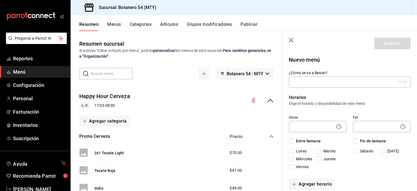
click at [291, 42] on icon "button" at bounding box center [291, 40] width 5 height 5
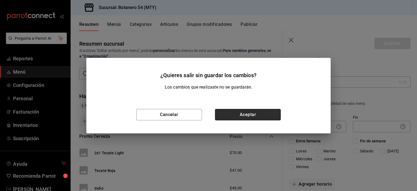
click at [251, 117] on button "Aceptar" at bounding box center [248, 114] width 66 height 11
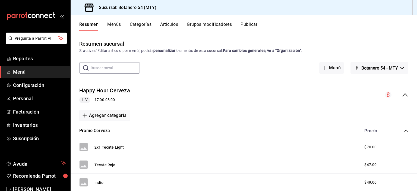
click at [389, 69] on span "Botanero 54 - MTY" at bounding box center [379, 67] width 37 height 5
click at [387, 84] on li "Botanero 54 - MTY" at bounding box center [375, 82] width 45 height 13
click at [330, 70] on button "Menú" at bounding box center [331, 67] width 25 height 11
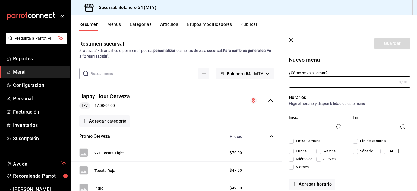
click at [291, 42] on icon "button" at bounding box center [291, 40] width 5 height 5
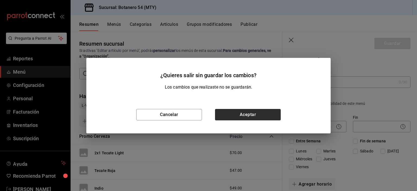
click at [250, 112] on button "Aceptar" at bounding box center [248, 114] width 66 height 11
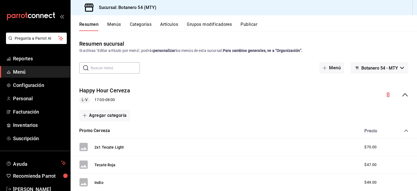
click at [85, 99] on span "L-V" at bounding box center [85, 100] width 10 height 6
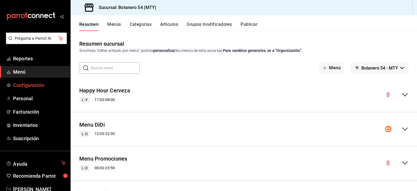
click at [34, 85] on span "Configuración" at bounding box center [39, 84] width 53 height 7
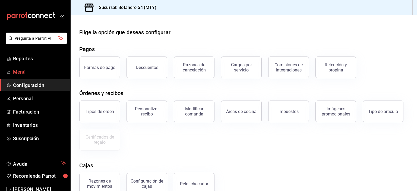
click at [23, 73] on span "Menú" at bounding box center [39, 71] width 53 height 7
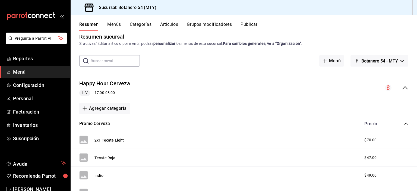
scroll to position [6, 0]
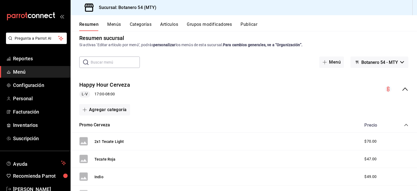
click at [85, 93] on span "L-V" at bounding box center [85, 94] width 10 height 6
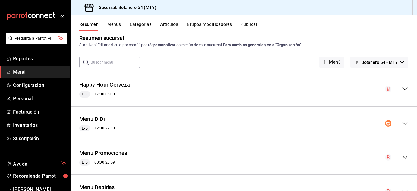
click at [85, 93] on span "L-V" at bounding box center [85, 94] width 10 height 6
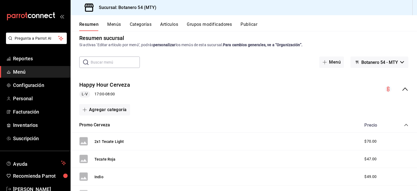
click at [84, 94] on span "L-V" at bounding box center [85, 94] width 10 height 6
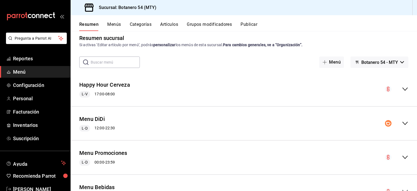
click at [402, 92] on icon "collapse-menu-row" at bounding box center [405, 89] width 7 height 7
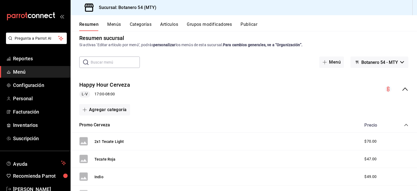
click at [398, 93] on div "Happy Hour Cerveza L-V 17:00 - 08:00" at bounding box center [244, 89] width 346 height 25
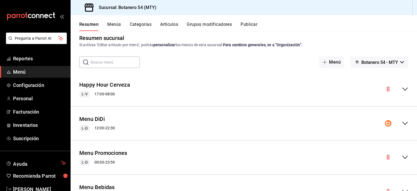
click at [399, 92] on div "Happy Hour Cerveza L-V 17:00 - 08:00" at bounding box center [244, 89] width 346 height 25
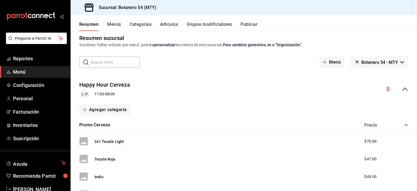
click at [385, 91] on circle "collapse-menu-row" at bounding box center [388, 89] width 7 height 7
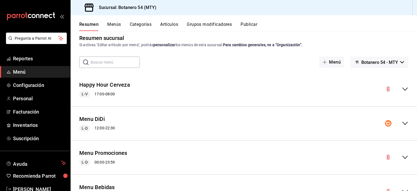
click at [380, 92] on div "Happy Hour Cerveza L-V 17:00 - 08:00" at bounding box center [244, 89] width 346 height 25
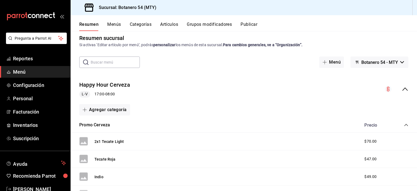
click at [385, 91] on circle "collapse-menu-row" at bounding box center [388, 89] width 7 height 7
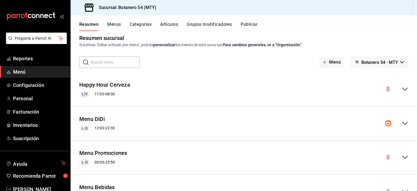
click at [112, 98] on div "Happy Hour Cerveza L-V 17:00 - 08:00" at bounding box center [244, 89] width 346 height 25
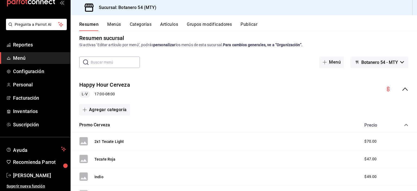
scroll to position [0, 0]
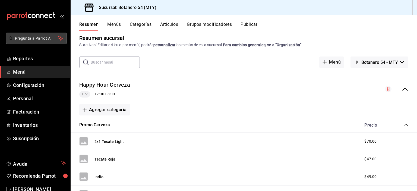
click at [19, 39] on span "Pregunta a Parrot AI" at bounding box center [36, 39] width 43 height 6
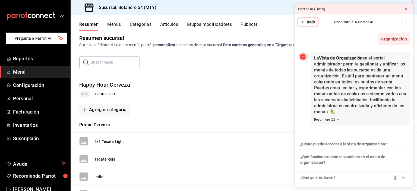
click at [308, 22] on span "Back" at bounding box center [311, 22] width 9 height 6
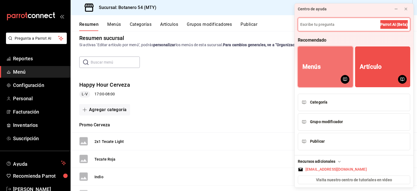
click at [328, 72] on button "Menús" at bounding box center [325, 66] width 55 height 41
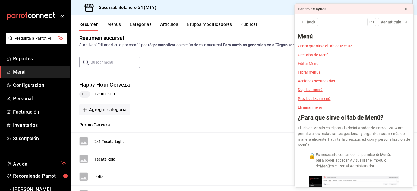
click at [311, 65] on link "Editar Menú" at bounding box center [308, 63] width 21 height 4
click at [312, 65] on link "Editar Menú" at bounding box center [308, 63] width 21 height 4
click at [407, 10] on icon at bounding box center [406, 9] width 2 height 2
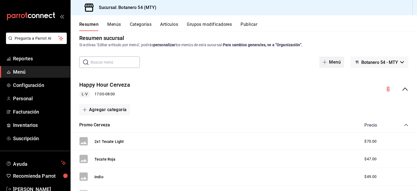
click at [330, 64] on button "Menú" at bounding box center [331, 61] width 25 height 11
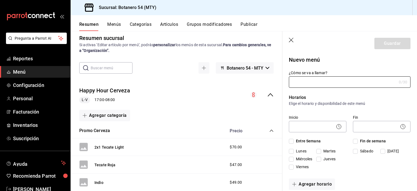
click at [291, 42] on icon "button" at bounding box center [291, 40] width 5 height 5
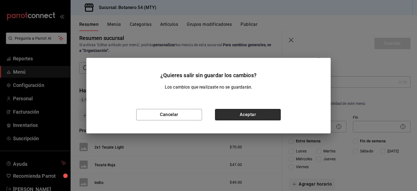
click at [259, 116] on button "Aceptar" at bounding box center [248, 114] width 66 height 11
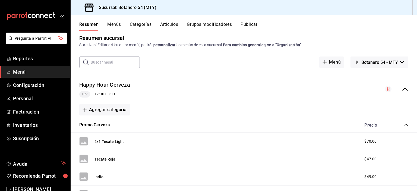
click at [108, 62] on input "text" at bounding box center [115, 62] width 49 height 11
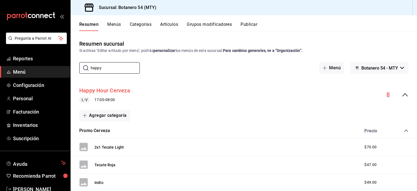
click at [112, 93] on button "Happy Hour Cerveza" at bounding box center [104, 91] width 51 height 8
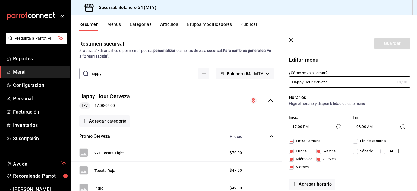
click at [400, 125] on icon at bounding box center [403, 126] width 7 height 7
click at [376, 128] on body "Pregunta a Parrot AI Reportes Menú Configuración Personal Facturación Inventari…" at bounding box center [208, 95] width 417 height 191
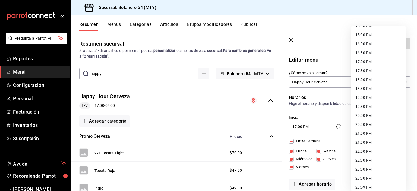
scroll to position [279, 0]
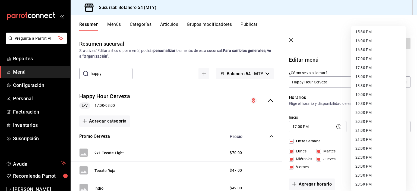
click at [368, 115] on li "20:00 PM" at bounding box center [378, 112] width 55 height 9
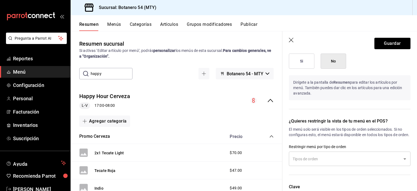
scroll to position [337, 0]
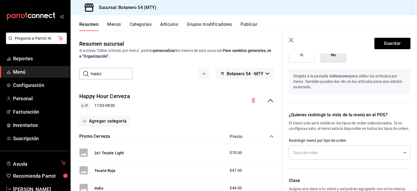
click at [404, 153] on icon "Open" at bounding box center [405, 152] width 3 height 1
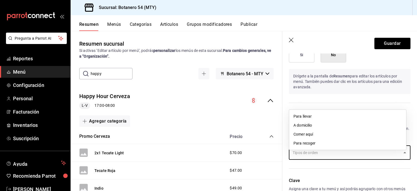
click at [315, 137] on li "Comer aquí" at bounding box center [347, 134] width 117 height 9
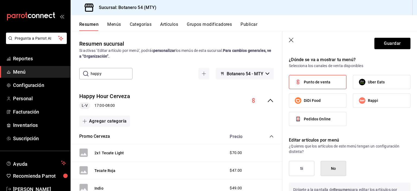
scroll to position [224, 0]
click at [305, 169] on button "Si" at bounding box center [302, 167] width 26 height 15
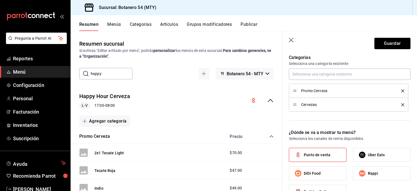
scroll to position [153, 0]
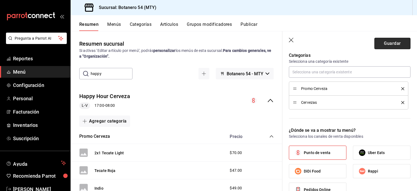
click at [390, 44] on button "Guardar" at bounding box center [392, 43] width 36 height 11
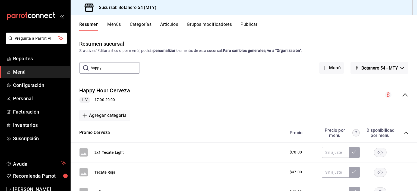
click at [375, 155] on rect "button" at bounding box center [380, 152] width 12 height 9
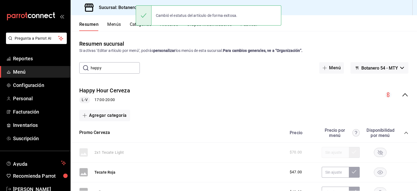
click at [376, 155] on rect "button" at bounding box center [380, 152] width 12 height 9
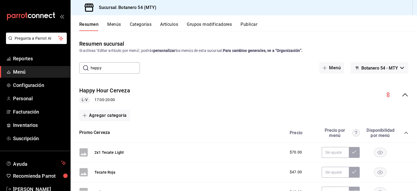
click at [155, 69] on div "​ happy ​ Menú Botanero 54 - MTY" at bounding box center [244, 67] width 346 height 11
click at [111, 68] on input "happy" at bounding box center [115, 67] width 49 height 11
click at [112, 99] on div "L-V 17:00 - 20:00" at bounding box center [104, 100] width 51 height 7
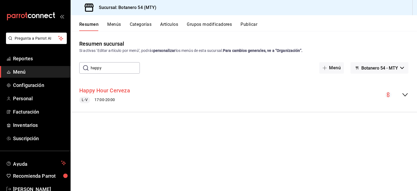
click at [109, 93] on button "Happy Hour Cerveza" at bounding box center [104, 91] width 51 height 8
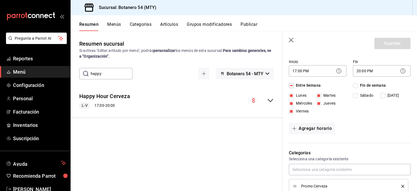
scroll to position [62, 0]
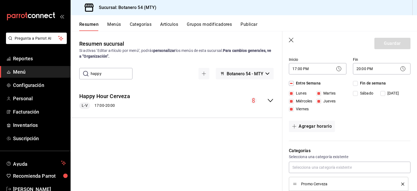
click at [292, 85] on input "Entre Semana" at bounding box center [291, 83] width 5 height 5
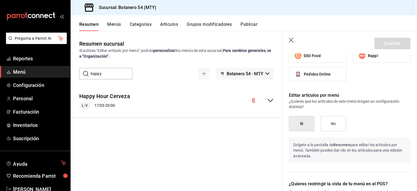
scroll to position [275, 0]
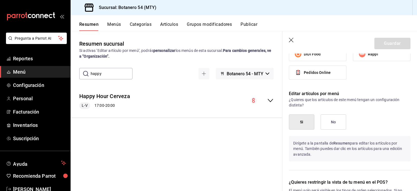
click at [336, 122] on button "No" at bounding box center [334, 121] width 26 height 15
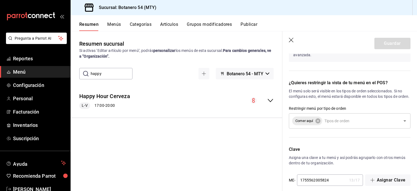
scroll to position [385, 0]
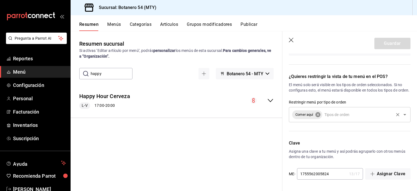
click at [318, 116] on icon at bounding box center [317, 114] width 5 height 5
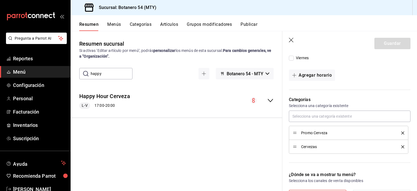
scroll to position [0, 0]
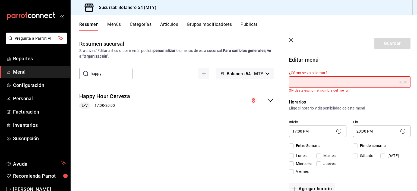
click at [337, 133] on icon at bounding box center [339, 131] width 7 height 7
click at [307, 134] on body "Pregunta a Parrot AI Reportes Menú Configuración Personal Facturación Inventari…" at bounding box center [208, 95] width 417 height 191
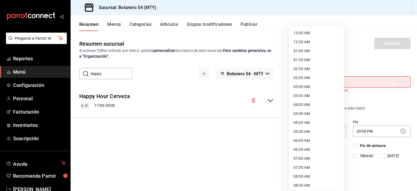
click at [389, 105] on div at bounding box center [208, 95] width 417 height 191
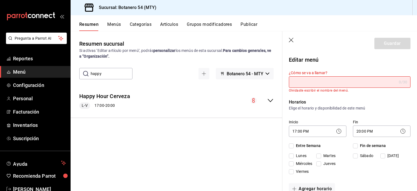
click at [339, 132] on icon at bounding box center [339, 131] width 7 height 7
click at [300, 131] on body "Pregunta a Parrot AI Reportes Menú Configuración Personal Facturación Inventari…" at bounding box center [208, 95] width 417 height 191
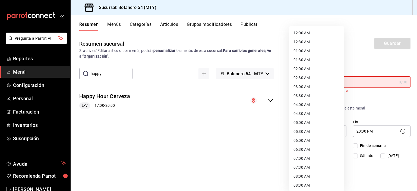
click at [311, 33] on li "12:00 AM" at bounding box center [316, 33] width 55 height 9
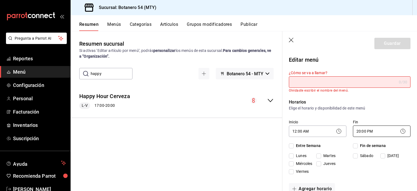
click at [367, 133] on body "Pregunta a Parrot AI Reportes Menú Configuración Personal Facturación Inventari…" at bounding box center [208, 95] width 417 height 191
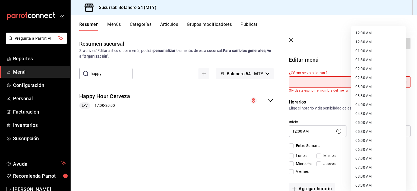
click at [363, 32] on li "12:00 AM" at bounding box center [378, 33] width 55 height 9
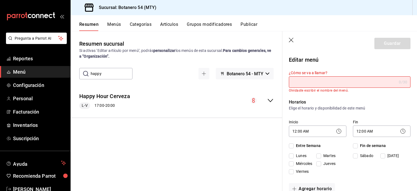
click at [393, 110] on p "Elige el horario y disponibilidad de este menú" at bounding box center [350, 107] width 122 height 5
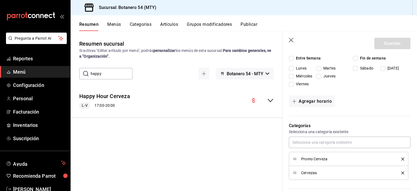
scroll to position [88, 0]
click at [401, 159] on icon "delete" at bounding box center [402, 158] width 3 height 3
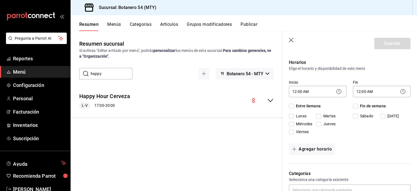
scroll to position [0, 0]
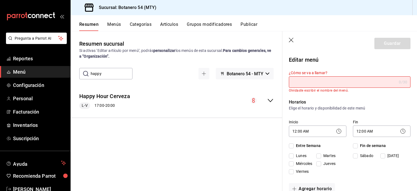
click at [336, 132] on icon at bounding box center [339, 131] width 7 height 7
click at [305, 133] on body "Pregunta a Parrot AI Reportes Menú Configuración Personal Facturación Inventari…" at bounding box center [208, 95] width 417 height 191
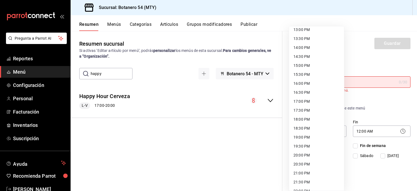
scroll to position [279, 0]
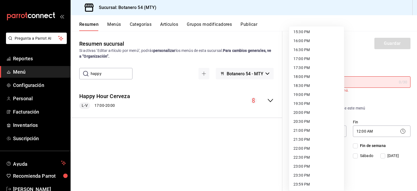
click at [306, 186] on li "23:59 PM" at bounding box center [316, 184] width 55 height 9
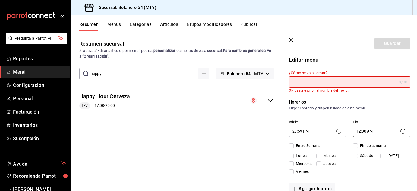
click at [367, 135] on body "Pregunta a Parrot AI Reportes Menú Configuración Personal Facturación Inventari…" at bounding box center [208, 95] width 417 height 191
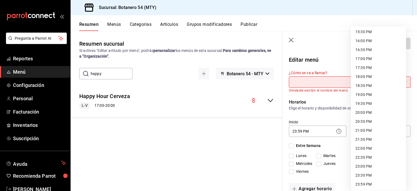
click at [363, 187] on li "23:59 PM" at bounding box center [378, 184] width 55 height 9
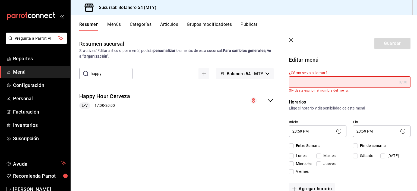
click at [393, 108] on p "Elige el horario y disponibilidad de este menú" at bounding box center [350, 107] width 122 height 5
click at [338, 132] on icon at bounding box center [339, 131] width 7 height 7
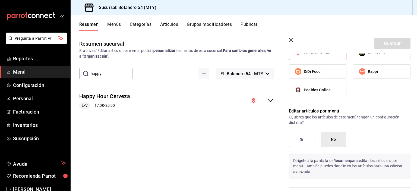
scroll to position [226, 0]
click at [306, 142] on button "Si" at bounding box center [302, 138] width 26 height 15
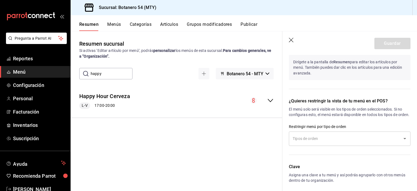
scroll to position [352, 0]
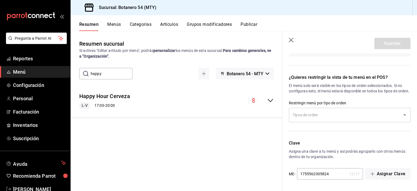
click at [402, 116] on icon "Open" at bounding box center [405, 115] width 7 height 7
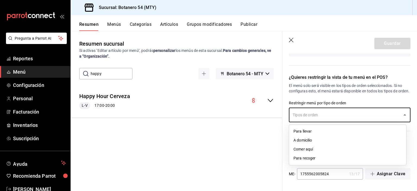
click at [376, 92] on p "El menú solo será visible en los tipos de orden seleccionados. Si no configuras…" at bounding box center [350, 88] width 122 height 11
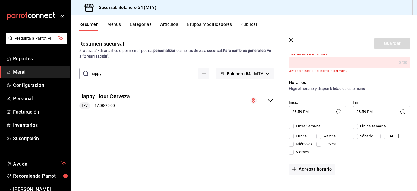
scroll to position [0, 0]
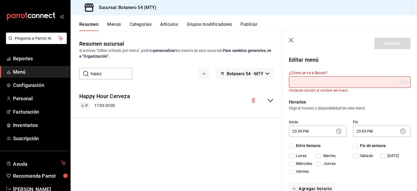
click at [400, 134] on icon at bounding box center [403, 131] width 7 height 7
click at [401, 133] on circle at bounding box center [403, 131] width 5 height 5
click at [400, 131] on icon at bounding box center [403, 131] width 7 height 7
click at [401, 133] on circle at bounding box center [403, 131] width 5 height 5
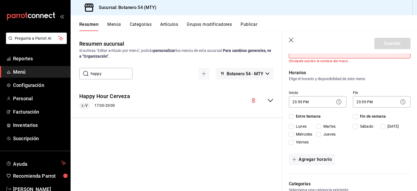
scroll to position [31, 0]
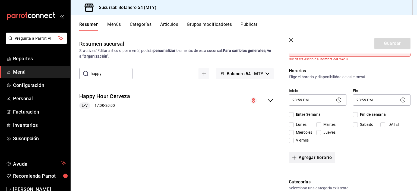
click at [325, 161] on button "Agregar horario" at bounding box center [312, 157] width 46 height 11
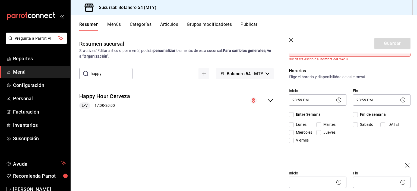
click at [405, 167] on icon "button" at bounding box center [407, 165] width 5 height 5
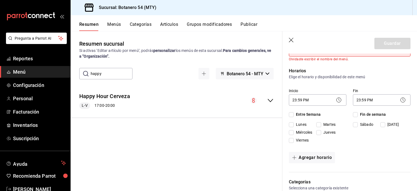
scroll to position [0, 0]
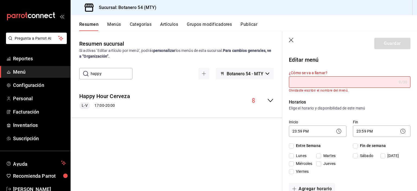
click at [319, 108] on p "Elige el horario y disponibilidad de este menú" at bounding box center [350, 107] width 122 height 5
click at [393, 46] on div "Guardar" at bounding box center [392, 43] width 36 height 11
click at [340, 84] on input "¿Cómo se va a llamar?" at bounding box center [343, 82] width 108 height 11
click at [366, 65] on div "¿Cómo se va a llamar? 0 /30 ¿Cómo se va a llamar? Olvidaste escribir el nombre …" at bounding box center [346, 78] width 128 height 29
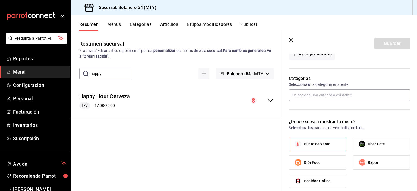
scroll to position [135, 0]
click at [355, 94] on input "text" at bounding box center [350, 94] width 122 height 11
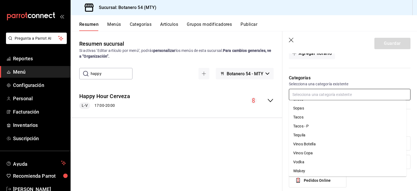
scroll to position [259, 0]
click at [371, 77] on p "Categorías" at bounding box center [350, 78] width 122 height 7
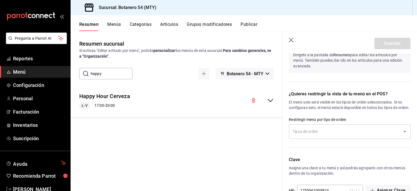
scroll to position [332, 0]
click at [404, 132] on icon "Open" at bounding box center [405, 130] width 3 height 1
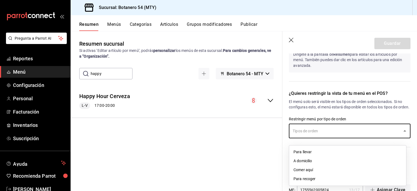
click at [404, 131] on icon "Close" at bounding box center [405, 130] width 3 height 1
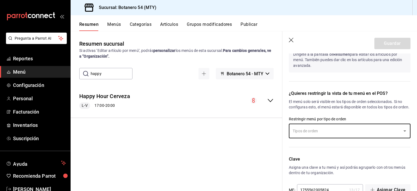
scroll to position [352, 0]
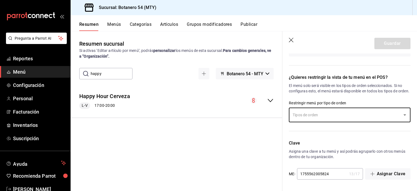
click at [402, 117] on icon "Open" at bounding box center [405, 115] width 7 height 7
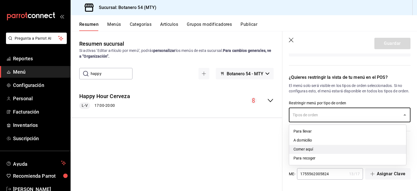
click at [319, 150] on li "Comer aquí" at bounding box center [347, 149] width 117 height 9
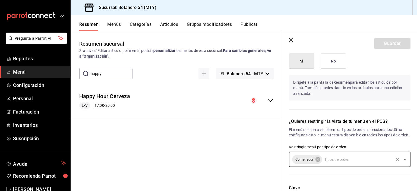
scroll to position [353, 0]
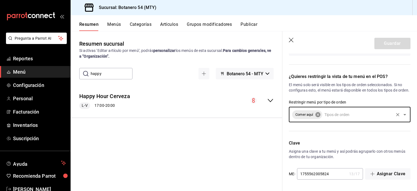
click at [320, 116] on icon at bounding box center [317, 114] width 5 height 5
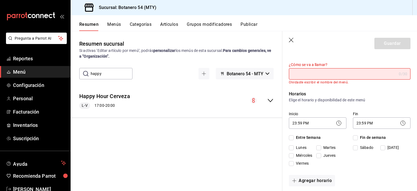
scroll to position [0, 0]
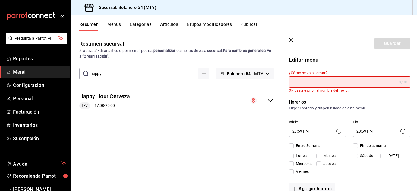
click at [354, 148] on input "Fin de semana" at bounding box center [355, 145] width 5 height 5
click at [354, 147] on input "Fin de semana" at bounding box center [355, 145] width 5 height 5
click at [307, 135] on body "Pregunta a Parrot AI Reportes Menú Configuración Personal Facturación Inventari…" at bounding box center [208, 95] width 417 height 191
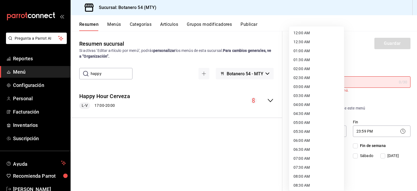
click at [387, 108] on div at bounding box center [208, 95] width 417 height 191
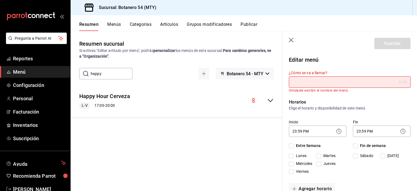
click at [301, 106] on p "Elige el horario y disponibilidad de este menú" at bounding box center [350, 107] width 122 height 5
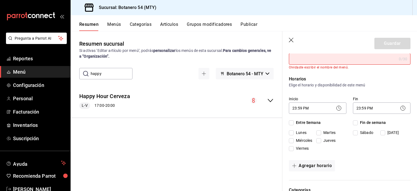
scroll to position [40, 0]
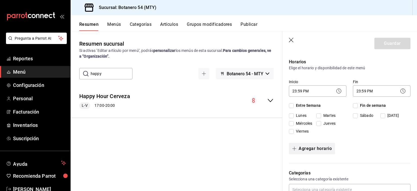
click at [324, 152] on button "Agregar horario" at bounding box center [312, 148] width 46 height 11
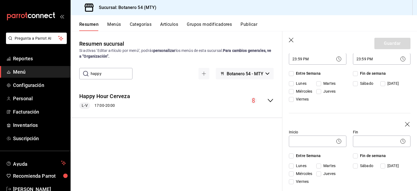
scroll to position [73, 0]
click at [405, 125] on icon "button" at bounding box center [407, 124] width 5 height 5
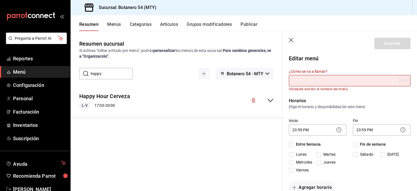
scroll to position [0, 0]
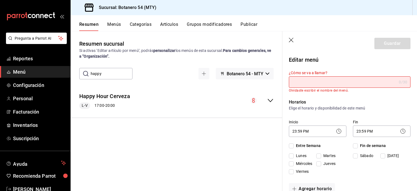
click at [291, 41] on icon "button" at bounding box center [291, 40] width 5 height 5
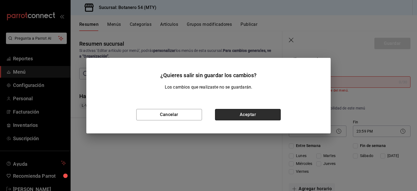
click at [251, 118] on button "Aceptar" at bounding box center [248, 114] width 66 height 11
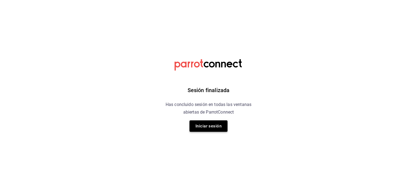
click at [216, 125] on button "Iniciar sesión" at bounding box center [209, 125] width 38 height 11
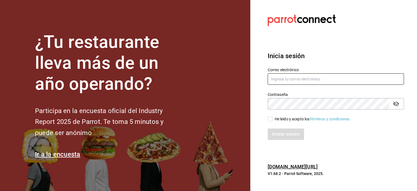
click at [304, 79] on input "text" at bounding box center [336, 78] width 136 height 11
type input "bprminas@hotmail.com"
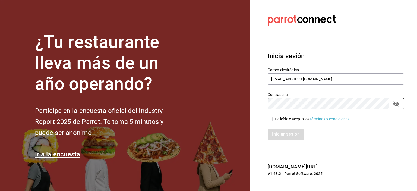
click at [269, 121] on input "He leído y acepto los Términos y condiciones." at bounding box center [270, 118] width 5 height 5
checkbox input "true"
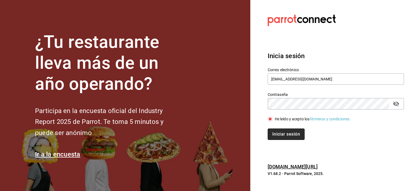
click at [290, 138] on button "Iniciar sesión" at bounding box center [286, 133] width 37 height 11
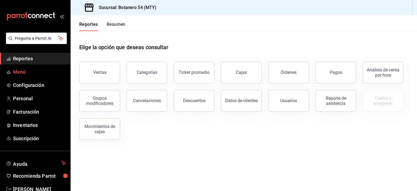
click at [22, 72] on span "Menú" at bounding box center [39, 71] width 53 height 7
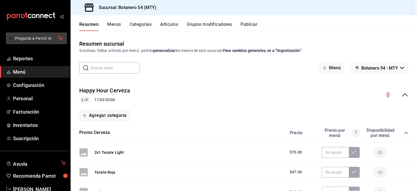
click at [34, 39] on span "Pregunta a Parrot AI" at bounding box center [36, 39] width 43 height 6
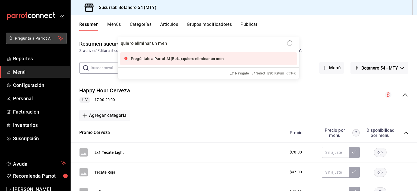
type input "quiero eliminar un menu"
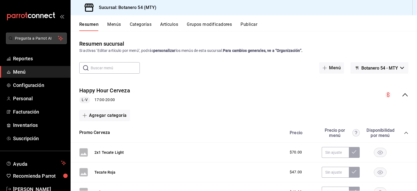
click at [37, 40] on span "Pregunta a Parrot AI" at bounding box center [36, 39] width 43 height 6
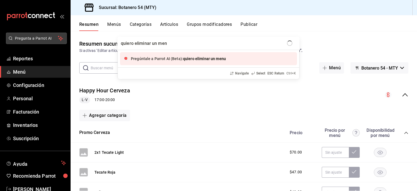
type input "quiero eliminar un menu"
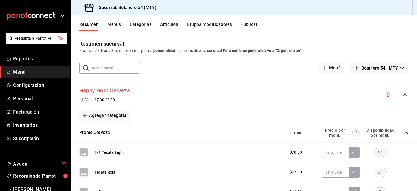
click at [121, 93] on button "Happy Hour Cerveza" at bounding box center [104, 91] width 51 height 8
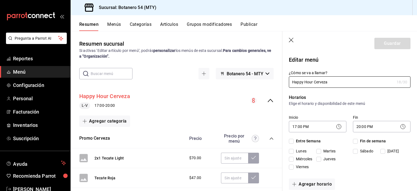
checkbox input "true"
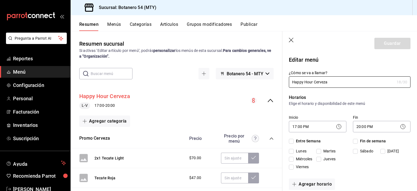
checkbox input "true"
click at [293, 141] on input "Entre Semana" at bounding box center [291, 141] width 5 height 5
checkbox input "false"
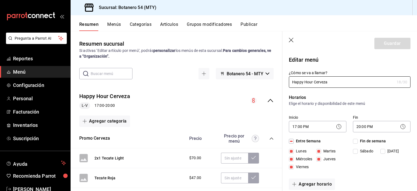
checkbox input "false"
click at [331, 84] on input "Happy Hour Cerveza" at bounding box center [342, 82] width 106 height 11
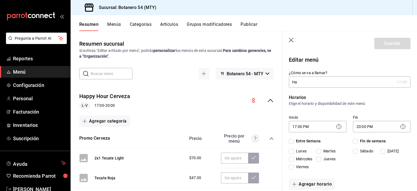
type input "H"
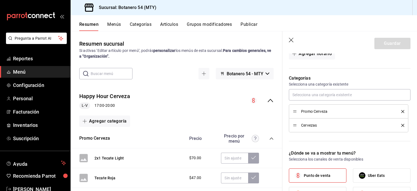
scroll to position [136, 0]
click at [401, 110] on icon "delete" at bounding box center [402, 110] width 3 height 3
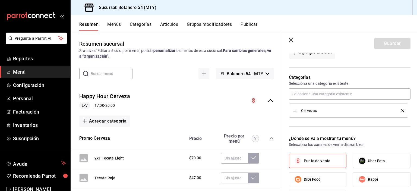
click at [401, 110] on icon "delete" at bounding box center [402, 110] width 3 height 3
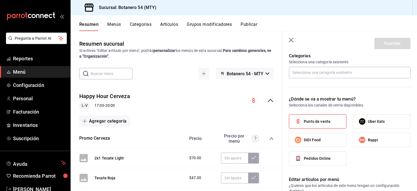
scroll to position [160, 0]
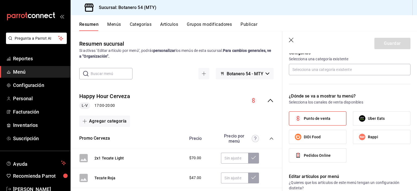
click at [321, 141] on label "DiDi Food" at bounding box center [317, 137] width 57 height 14
click at [304, 141] on input "DiDi Food" at bounding box center [297, 136] width 11 height 11
checkbox input "true"
click at [331, 157] on label "Pedidos Online" at bounding box center [317, 156] width 57 height 14
click at [304, 157] on input "Pedidos Online" at bounding box center [297, 155] width 11 height 11
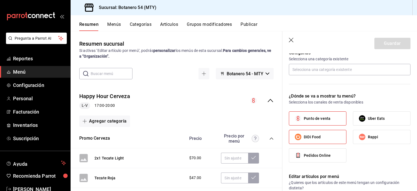
checkbox input "true"
click at [377, 121] on span "Uber Eats" at bounding box center [376, 119] width 17 height 6
click at [368, 121] on input "Uber Eats" at bounding box center [362, 118] width 11 height 11
checkbox input "true"
click at [377, 137] on label "Rappi" at bounding box center [381, 137] width 57 height 14
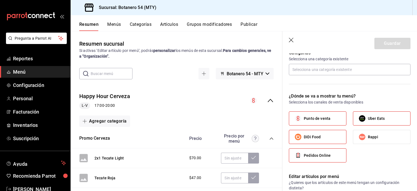
click at [368, 137] on input "Rappi" at bounding box center [362, 136] width 11 height 11
checkbox input "true"
click at [326, 160] on label "Pedidos Online" at bounding box center [317, 156] width 57 height 14
click at [304, 160] on input "Pedidos Online" at bounding box center [297, 155] width 11 height 11
checkbox input "false"
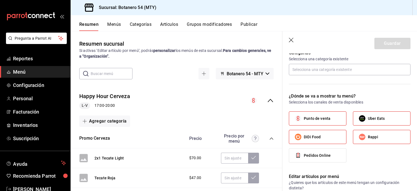
click at [333, 138] on label "DiDi Food" at bounding box center [317, 137] width 57 height 14
click at [304, 138] on input "DiDi Food" at bounding box center [297, 136] width 11 height 11
checkbox input "false"
click at [377, 137] on label "Rappi" at bounding box center [381, 137] width 57 height 14
click at [368, 137] on input "Rappi" at bounding box center [362, 136] width 11 height 11
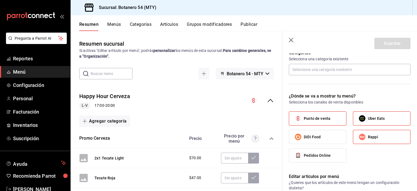
checkbox input "false"
click at [375, 120] on span "Uber Eats" at bounding box center [376, 119] width 17 height 6
click at [368, 120] on input "Uber Eats" at bounding box center [362, 118] width 11 height 11
checkbox input "false"
click at [330, 115] on label "Punto de venta" at bounding box center [317, 119] width 57 height 14
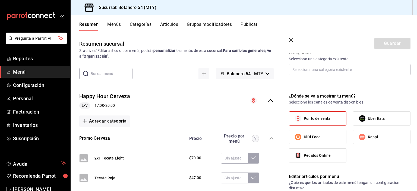
click at [304, 115] on input "Punto de venta" at bounding box center [297, 118] width 11 height 11
checkbox input "false"
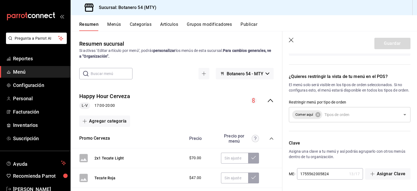
scroll to position [358, 0]
click at [321, 116] on icon at bounding box center [318, 115] width 6 height 6
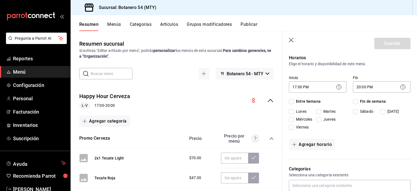
scroll to position [0, 0]
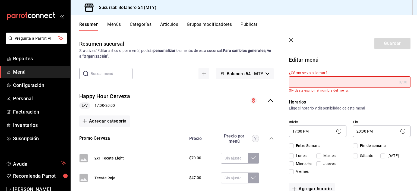
click at [252, 102] on circle "collapse-menu-row" at bounding box center [253, 100] width 7 height 7
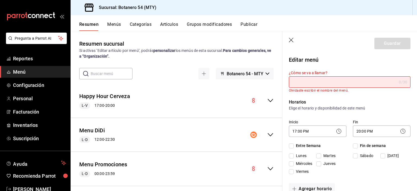
click at [251, 102] on circle "collapse-menu-row" at bounding box center [253, 100] width 7 height 7
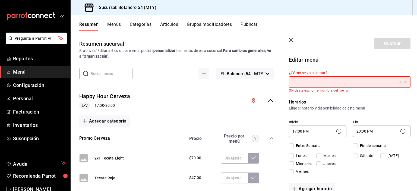
click at [291, 41] on icon "button" at bounding box center [291, 40] width 5 height 5
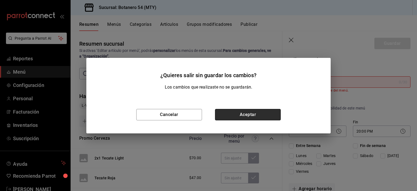
click at [247, 114] on button "Aceptar" at bounding box center [248, 114] width 66 height 11
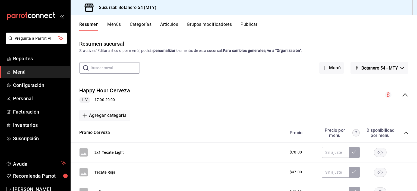
type input "1755564989724"
click at [329, 67] on button "Menú" at bounding box center [331, 67] width 25 height 11
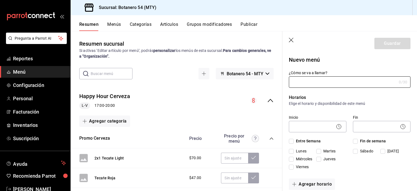
click at [290, 39] on icon "button" at bounding box center [291, 40] width 5 height 5
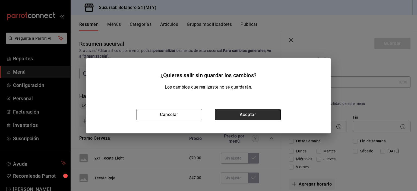
click at [256, 116] on button "Aceptar" at bounding box center [248, 114] width 66 height 11
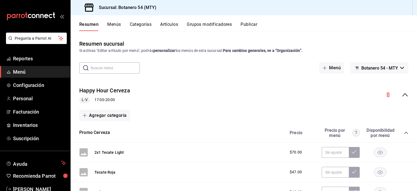
click at [399, 172] on div "$47.00" at bounding box center [346, 172] width 124 height 11
click at [402, 94] on icon "collapse-menu-row" at bounding box center [404, 94] width 5 height 3
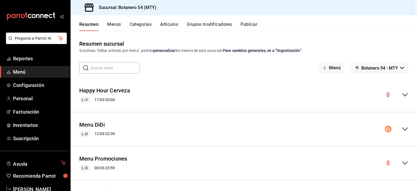
click at [26, 73] on span "Menú" at bounding box center [39, 71] width 53 height 7
click at [115, 25] on button "Menús" at bounding box center [114, 26] width 14 height 9
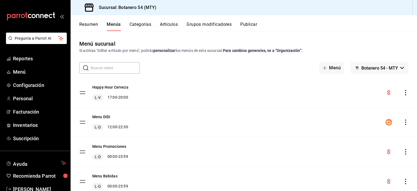
click at [83, 93] on tbody "Happy Hour Cerveza L-V 17:00 - 20:00 Menu DiDi L-D 12:00 - 22:30 Menu Promocion…" at bounding box center [244, 152] width 346 height 148
click at [403, 94] on icon "actions" at bounding box center [405, 92] width 5 height 5
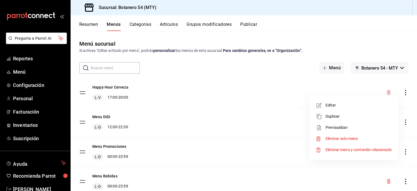
click at [371, 108] on li "Editar" at bounding box center [353, 105] width 85 height 11
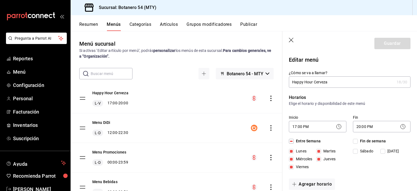
click at [291, 41] on icon "button" at bounding box center [291, 40] width 5 height 5
checkbox input "false"
type input "1755565115779"
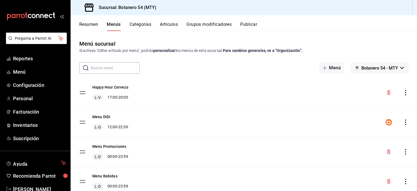
checkbox input "false"
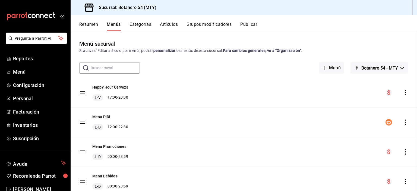
checkbox input "false"
click at [83, 93] on tbody "Happy Hour Cerveza L-V 17:00 - 20:00 Menu DiDi L-D 12:00 - 22:30 Menu Promocion…" at bounding box center [244, 152] width 346 height 148
click at [113, 93] on div "Happy Hour Cerveza L-V 17:00 - 20:00" at bounding box center [110, 92] width 36 height 16
click at [30, 73] on span "Menú" at bounding box center [39, 71] width 53 height 7
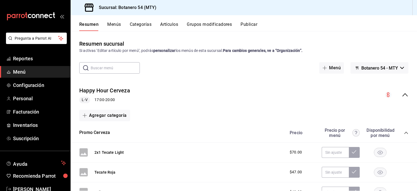
click at [116, 24] on button "Menús" at bounding box center [114, 26] width 14 height 9
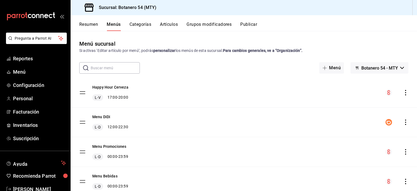
click at [403, 93] on icon "actions" at bounding box center [405, 92] width 5 height 5
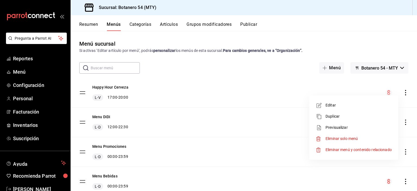
click at [346, 150] on span "Eliminar menú y contenido relacionado" at bounding box center [359, 149] width 66 height 4
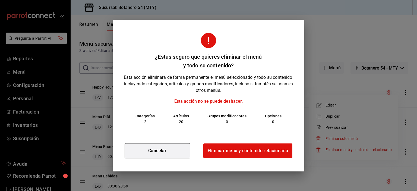
click at [169, 151] on button "Cancelar" at bounding box center [158, 150] width 66 height 15
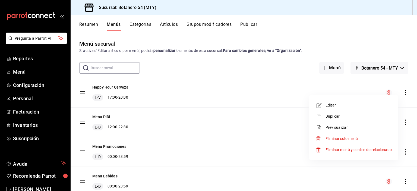
click at [342, 138] on span "Eliminar solo menú" at bounding box center [342, 138] width 32 height 4
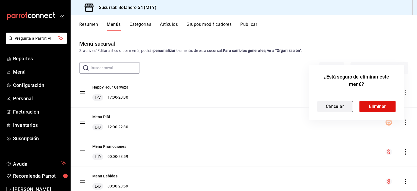
click at [333, 105] on button "Cancelar" at bounding box center [335, 106] width 36 height 11
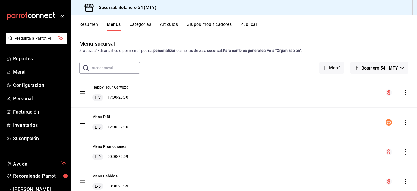
click at [403, 93] on icon "actions" at bounding box center [405, 92] width 5 height 5
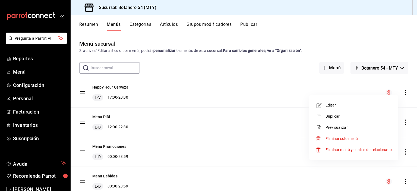
click at [346, 137] on span "Eliminar solo menú" at bounding box center [342, 138] width 32 height 4
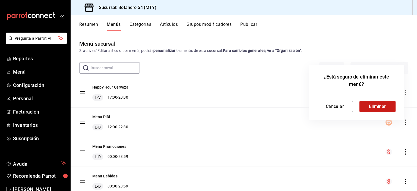
click at [377, 107] on button "Eliminar" at bounding box center [378, 106] width 36 height 11
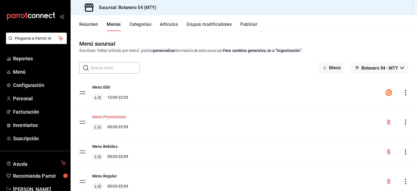
click at [109, 117] on button "Menu Promociones" at bounding box center [109, 116] width 34 height 5
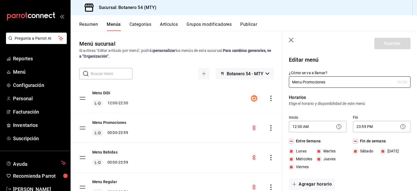
click at [291, 42] on icon "button" at bounding box center [291, 40] width 5 height 5
checkbox input "false"
type input "1755565336594"
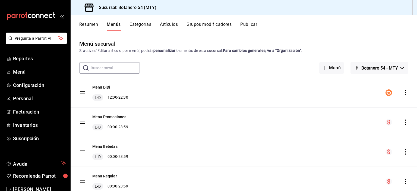
click at [127, 124] on div "L-D 00:00 - 23:59" at bounding box center [110, 127] width 36 height 7
click at [403, 123] on icon "actions" at bounding box center [405, 121] width 5 height 5
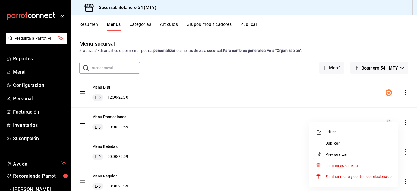
click at [335, 134] on span "Editar" at bounding box center [359, 132] width 66 height 6
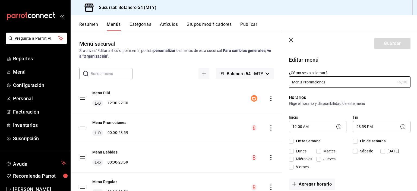
checkbox input "true"
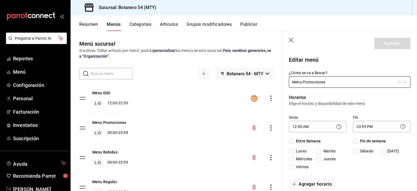
checkbox input "true"
click at [291, 43] on icon "button" at bounding box center [291, 40] width 5 height 5
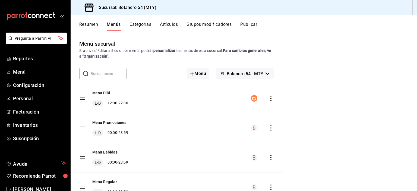
checkbox input "false"
type input "1755565365881"
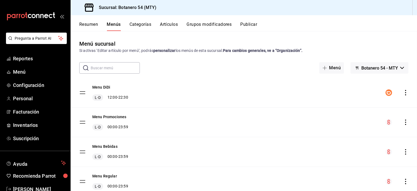
checkbox input "false"
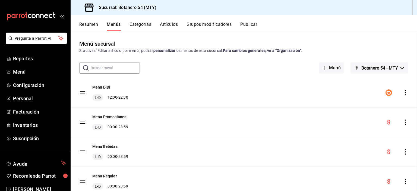
checkbox input "false"
click at [122, 123] on div "Menu Promociones L-D 00:00 - 23:59" at bounding box center [110, 122] width 36 height 16
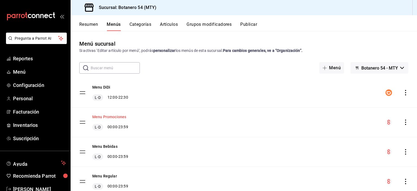
click at [115, 119] on button "Menu Promociones" at bounding box center [109, 116] width 34 height 5
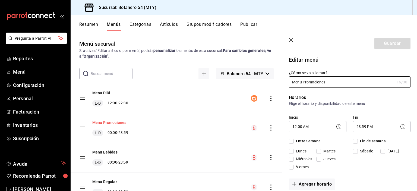
checkbox input "true"
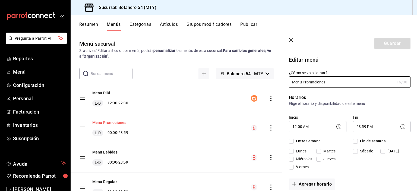
checkbox input "true"
click at [143, 30] on button "Categorías" at bounding box center [141, 26] width 22 height 9
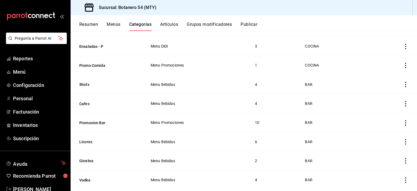
scroll to position [214, 0]
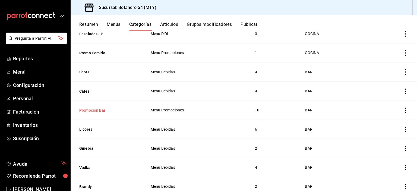
click at [102, 112] on button "Promocion Bar" at bounding box center [106, 110] width 54 height 5
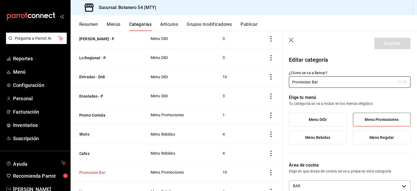
scroll to position [149, 0]
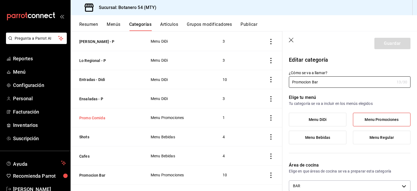
click at [117, 118] on button "Promo Comida" at bounding box center [106, 117] width 54 height 5
type input "2eab0dd3-8e3f-4d8c-adcb-1cc070bc76fd"
radio input "false"
radio input "true"
click at [109, 175] on button "Promocion Bar" at bounding box center [106, 174] width 54 height 5
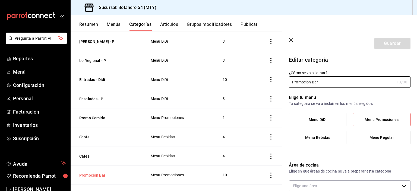
type input "b9208ca9-688a-4e8f-a7a8-ffdcd09f75c3"
radio input "false"
radio input "true"
click at [382, 123] on label "Menu Promociones" at bounding box center [381, 119] width 57 height 13
click at [0, 0] on input "Menu Promociones" at bounding box center [0, 0] width 0 height 0
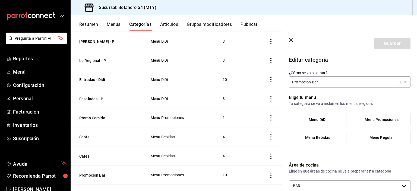
click at [387, 121] on span "Menu Promociones" at bounding box center [382, 119] width 34 height 5
click at [0, 0] on input "Menu Promociones" at bounding box center [0, 0] width 0 height 0
click at [23, 72] on span "Menú" at bounding box center [39, 71] width 53 height 7
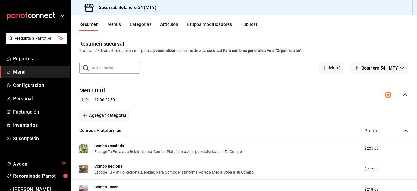
click at [402, 98] on div "Menu DiDi L-D 12:00 - 22:30" at bounding box center [244, 94] width 346 height 25
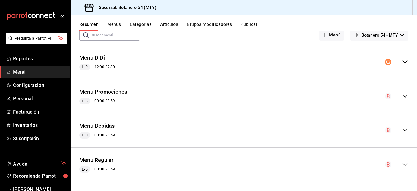
scroll to position [34, 0]
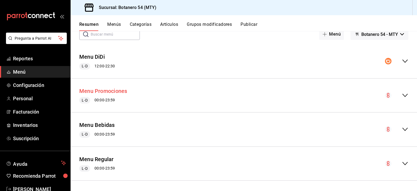
click at [111, 94] on button "Menu Promociones" at bounding box center [103, 91] width 48 height 8
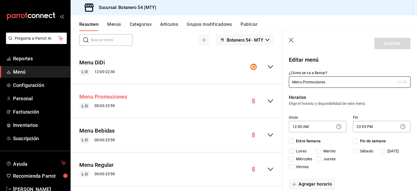
checkbox input "true"
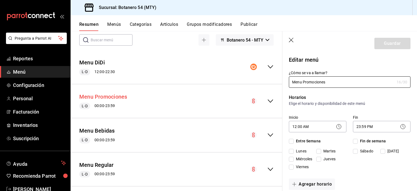
checkbox input "true"
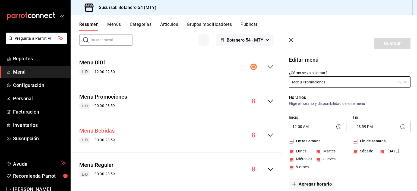
click at [110, 134] on button "Menu Bebidas" at bounding box center [97, 131] width 36 height 8
click at [118, 100] on button "Menu Promociones" at bounding box center [103, 97] width 48 height 8
click at [291, 40] on icon "button" at bounding box center [291, 40] width 5 height 5
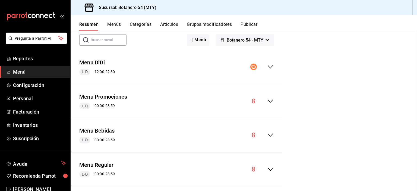
checkbox input "false"
type input "1755565566181"
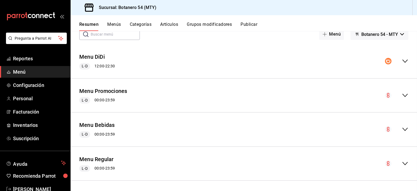
checkbox input "false"
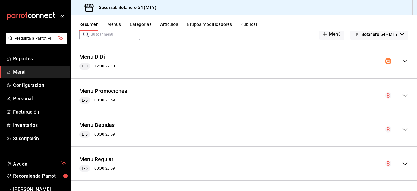
checkbox input "false"
click at [119, 25] on button "Menús" at bounding box center [114, 26] width 14 height 9
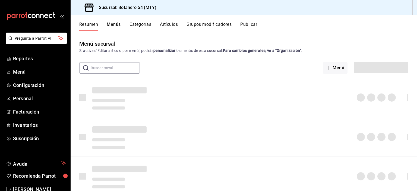
click at [118, 24] on button "Menús" at bounding box center [114, 26] width 14 height 9
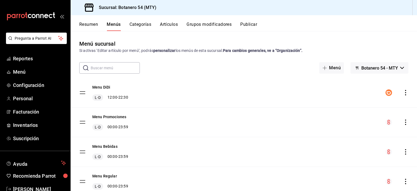
click at [405, 125] on icon "actions" at bounding box center [405, 121] width 1 height 5
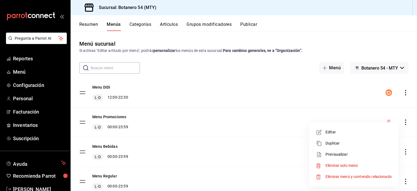
click at [344, 135] on li "Editar" at bounding box center [353, 132] width 85 height 11
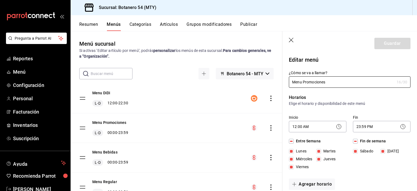
click at [291, 42] on icon "button" at bounding box center [291, 40] width 5 height 5
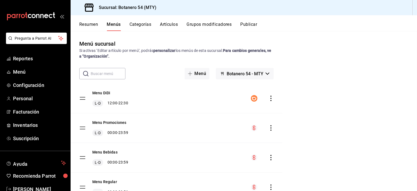
checkbox input "false"
type input "1755565596993"
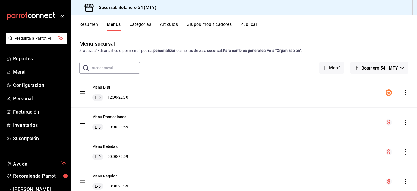
checkbox input "false"
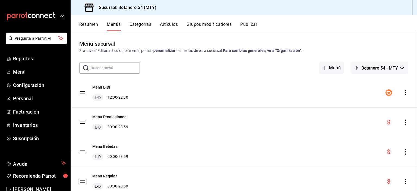
checkbox input "false"
click at [119, 118] on button "Menu Promociones" at bounding box center [109, 116] width 34 height 5
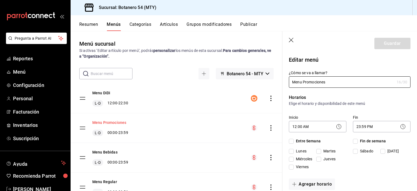
checkbox input "true"
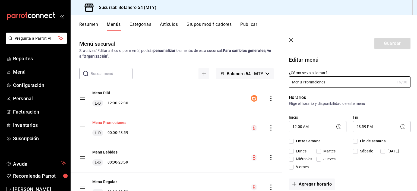
checkbox input "true"
click at [290, 42] on icon "button" at bounding box center [291, 40] width 5 height 5
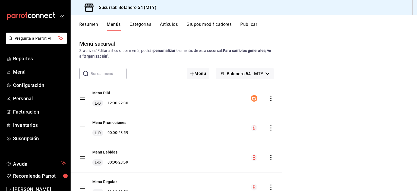
checkbox input "false"
type input "1755565626491"
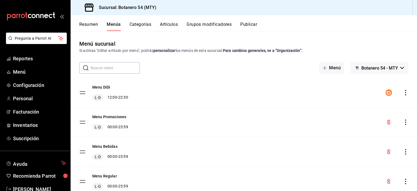
checkbox input "false"
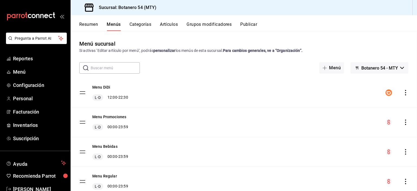
checkbox input "false"
click at [404, 123] on icon "actions" at bounding box center [405, 121] width 5 height 5
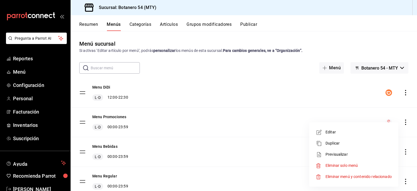
click at [403, 126] on div at bounding box center [208, 95] width 417 height 191
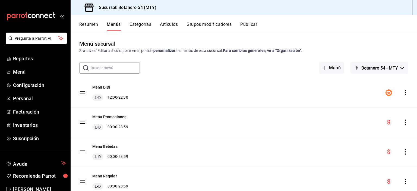
click at [405, 124] on icon "actions" at bounding box center [405, 121] width 1 height 5
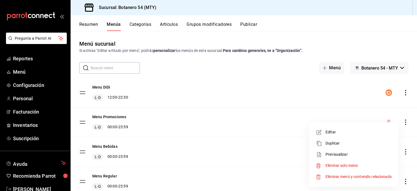
click at [335, 133] on span "Editar" at bounding box center [359, 132] width 66 height 6
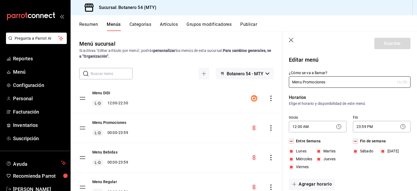
click at [290, 41] on icon "button" at bounding box center [291, 40] width 5 height 5
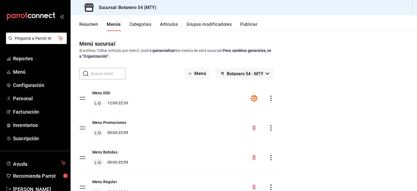
checkbox input "false"
type input "1755565645428"
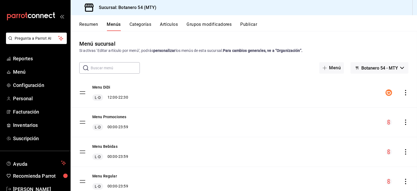
checkbox input "false"
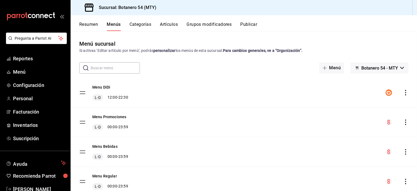
checkbox input "false"
click at [26, 75] on span "Menú" at bounding box center [39, 71] width 53 height 7
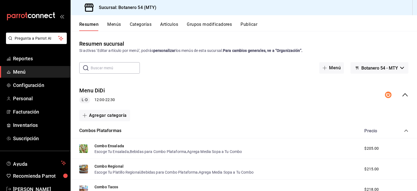
click at [404, 97] on div "Menu DiDi L-D 12:00 - 22:30" at bounding box center [244, 94] width 346 height 25
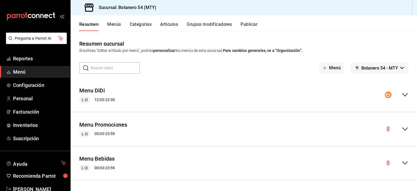
click at [401, 132] on div "Menu Promociones L-D 00:00 - 23:59" at bounding box center [244, 128] width 346 height 25
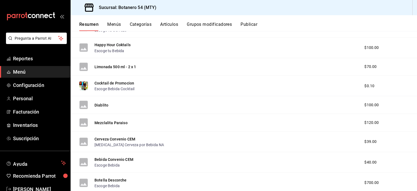
scroll to position [14, 0]
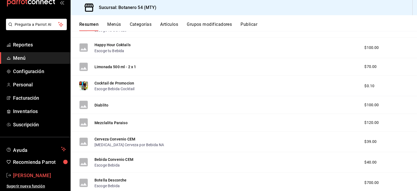
click at [35, 175] on span "[PERSON_NAME]" at bounding box center [39, 175] width 53 height 7
